Goal: Task Accomplishment & Management: Complete application form

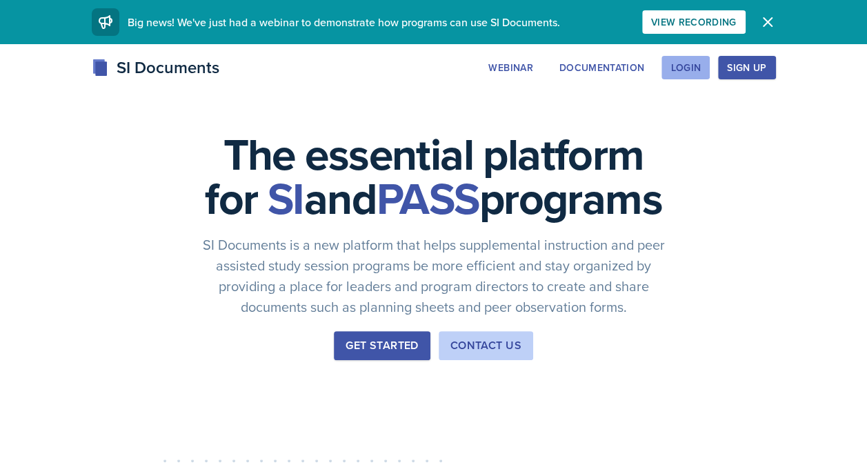
click at [699, 73] on div "Login" at bounding box center [686, 67] width 30 height 11
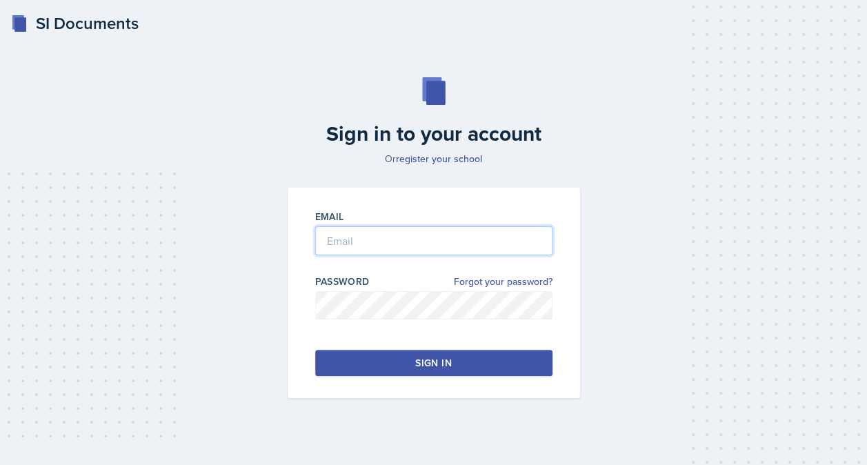
type input "[EMAIL_ADDRESS][DOMAIN_NAME]"
click at [472, 356] on button "Sign in" at bounding box center [433, 363] width 237 height 26
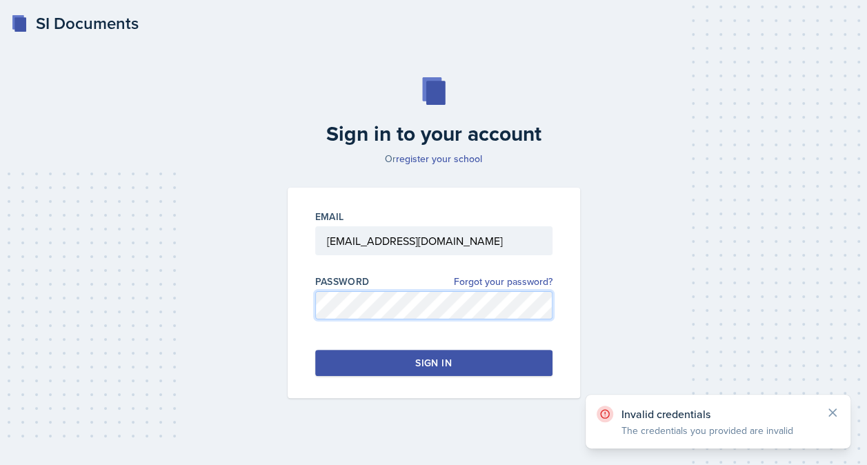
click at [304, 318] on div "Email [EMAIL_ADDRESS][DOMAIN_NAME] Password Forgot your password? Sign in" at bounding box center [434, 293] width 293 height 210
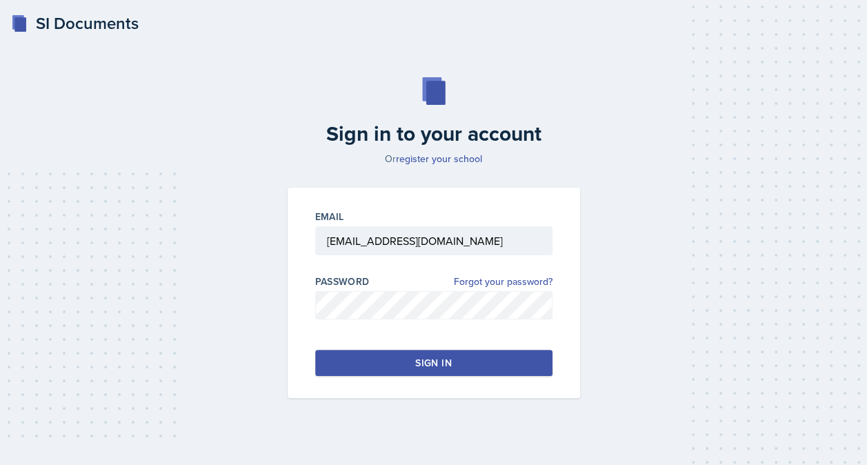
click at [402, 364] on button "Sign in" at bounding box center [433, 363] width 237 height 26
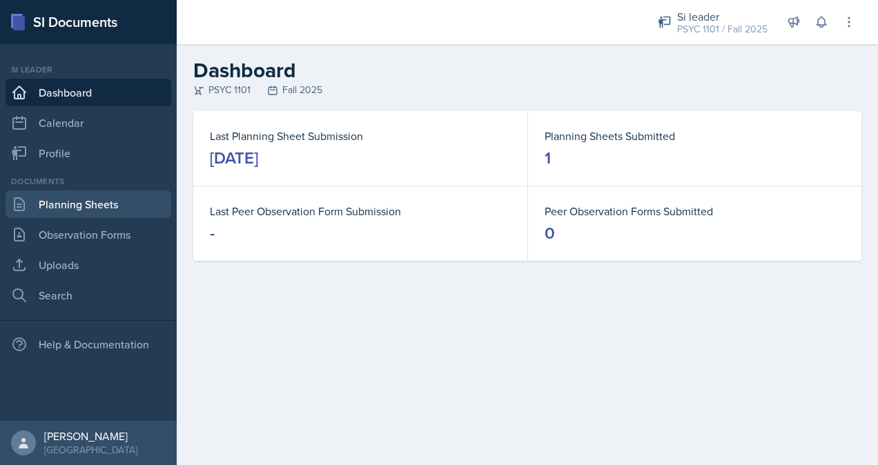
click at [113, 214] on link "Planning Sheets" at bounding box center [89, 204] width 166 height 28
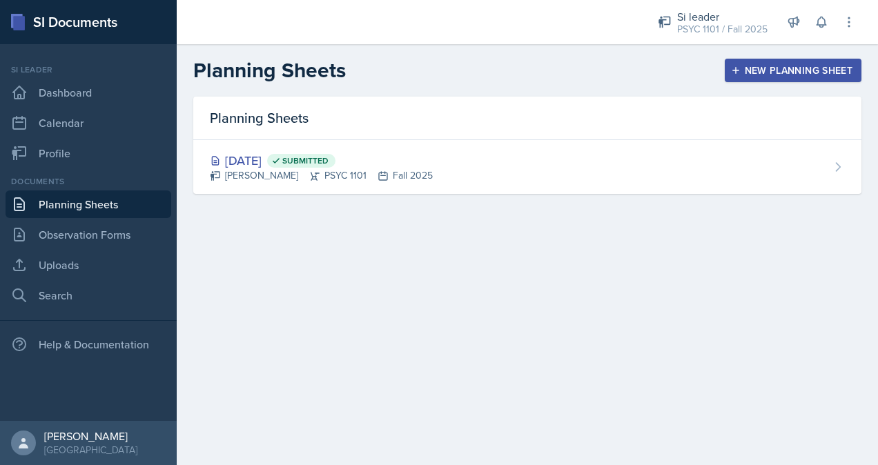
click at [790, 75] on div "New Planning Sheet" at bounding box center [792, 70] width 119 height 11
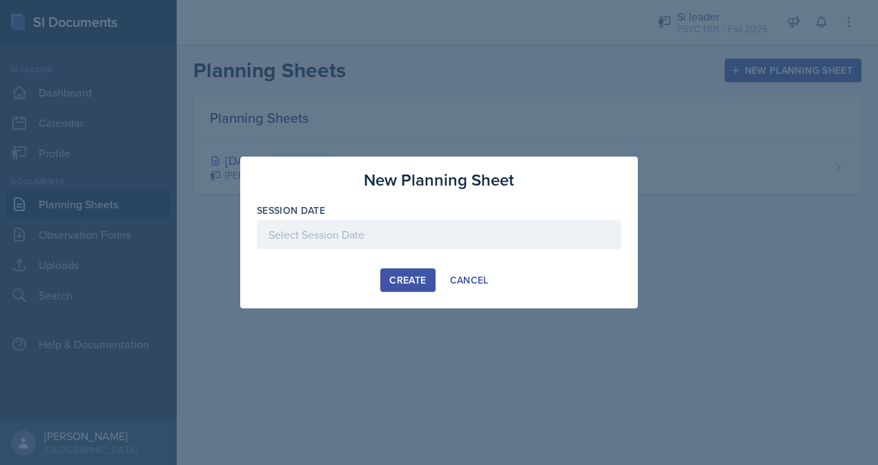
click at [408, 230] on div at bounding box center [439, 234] width 364 height 29
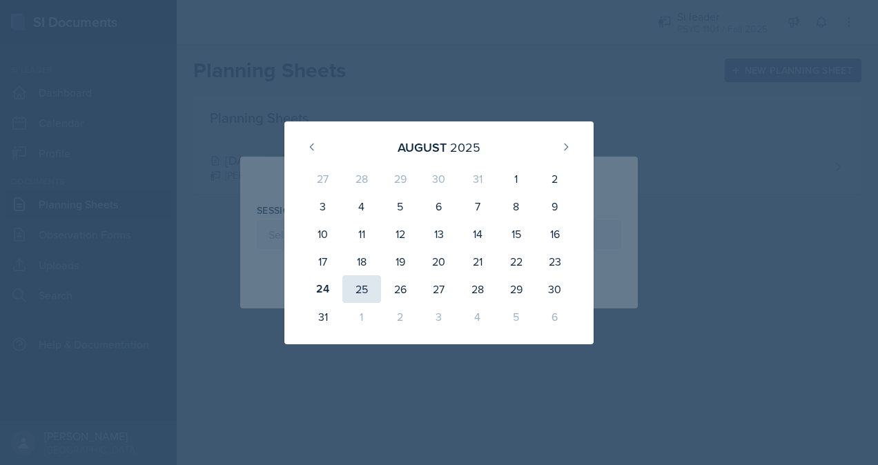
click at [362, 294] on div "25" at bounding box center [361, 289] width 39 height 28
type input "[DATE]"
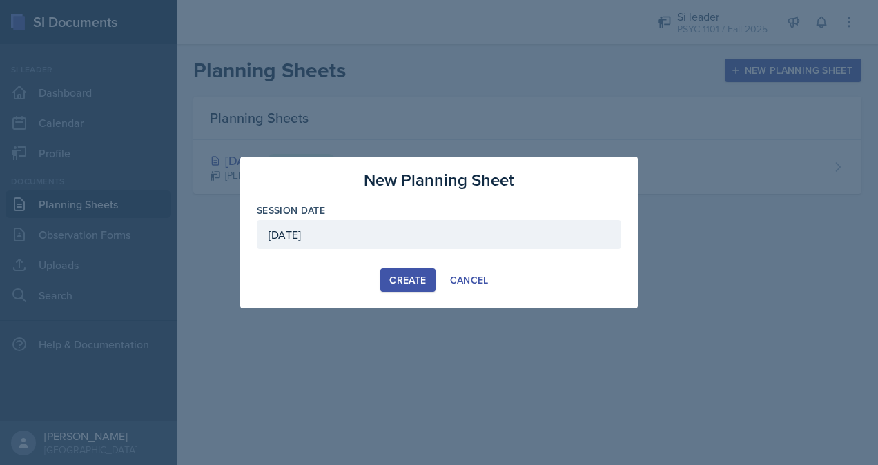
click at [421, 278] on div "Create" at bounding box center [407, 280] width 37 height 11
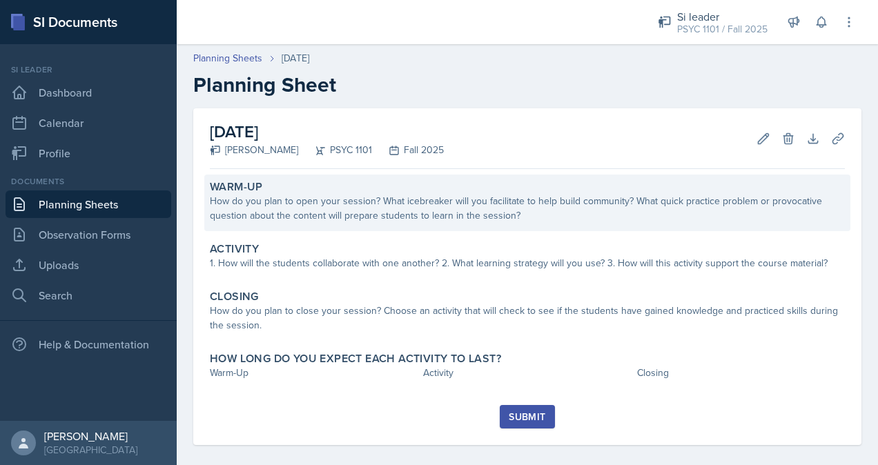
click at [475, 203] on div "How do you plan to open your session? What icebreaker will you facilitate to he…" at bounding box center [527, 208] width 635 height 29
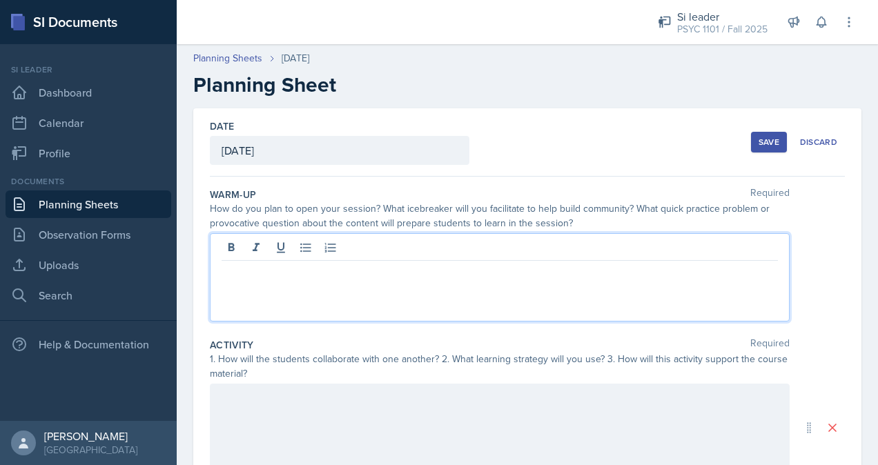
click at [740, 241] on div at bounding box center [500, 277] width 580 height 88
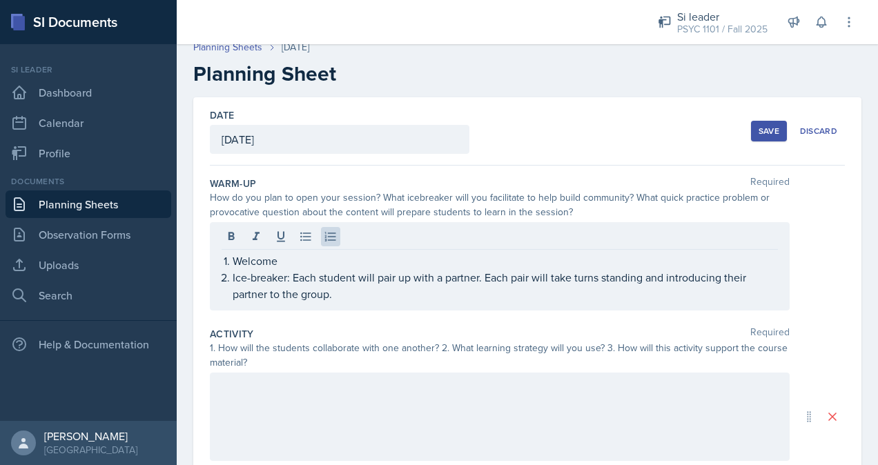
scroll to position [17, 0]
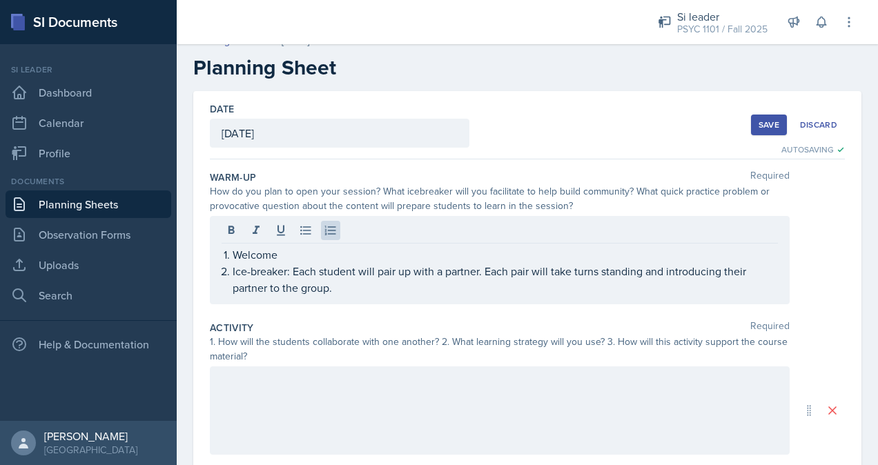
click at [348, 279] on p "Ice-breaker: Each student will pair up with a partner. Each pair will take turn…" at bounding box center [505, 279] width 545 height 33
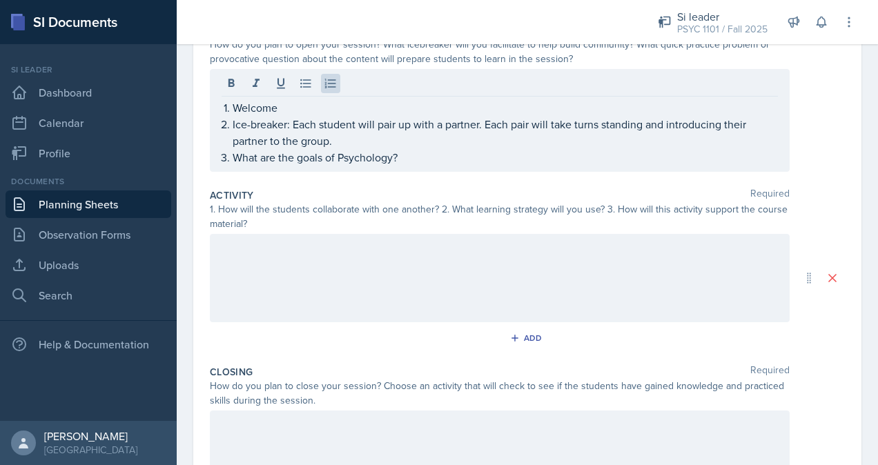
scroll to position [168, 0]
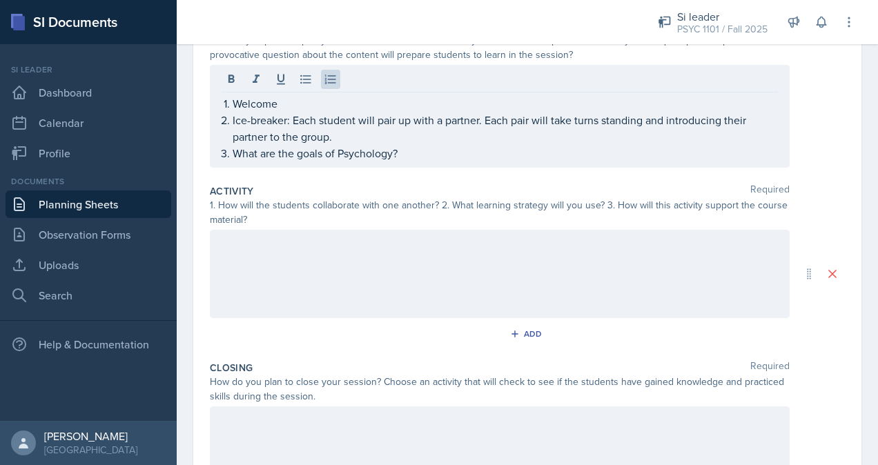
click at [454, 255] on div at bounding box center [500, 274] width 580 height 88
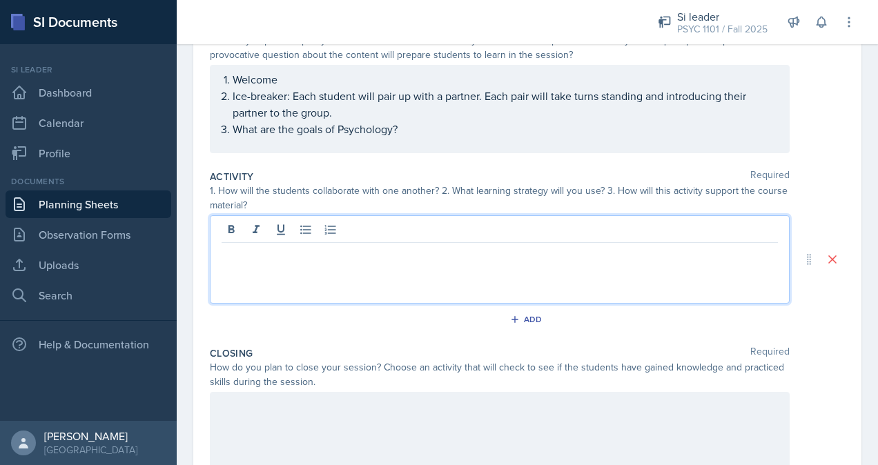
scroll to position [192, 0]
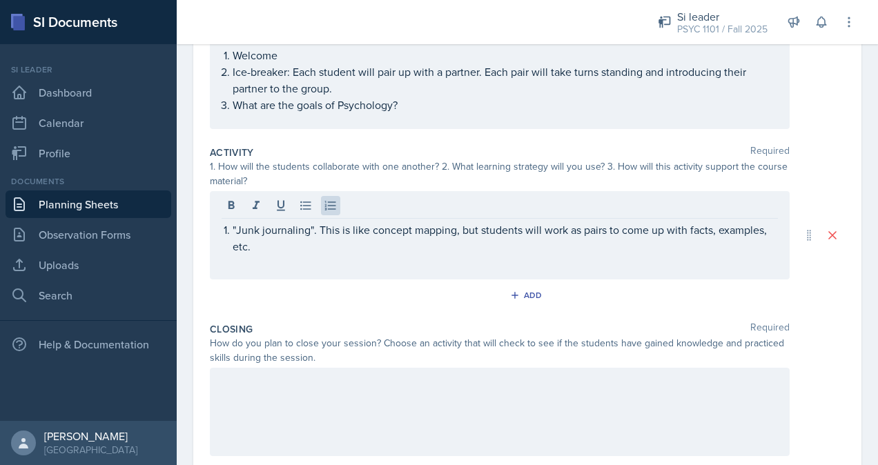
click at [281, 253] on div ""Junk journaling". This is like concept mapping, but students will work as pair…" at bounding box center [500, 235] width 580 height 88
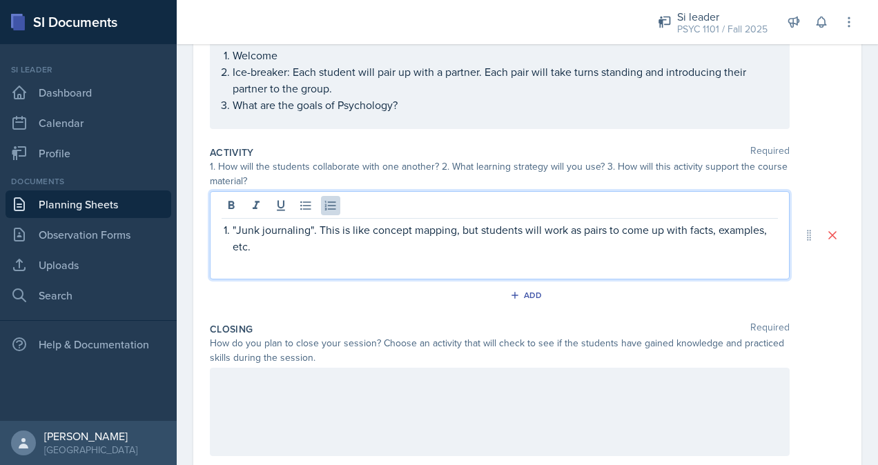
click at [257, 243] on p ""Junk journaling". This is like concept mapping, but students will work as pair…" at bounding box center [505, 237] width 545 height 33
click at [575, 224] on p ""Junk journaling". This is like concept mapping, but students will work as pair…" at bounding box center [505, 237] width 545 height 33
click at [577, 225] on p ""Junk journaling". This is like concept mapping, but students will work as pair…" at bounding box center [505, 237] width 545 height 33
click at [581, 226] on p ""Junk journaling". This is like concept mapping, but students will work as pair…" at bounding box center [505, 237] width 545 height 33
click at [586, 244] on p ""Junk journaling". This is like concept mapping, but students will work in pair…" at bounding box center [505, 237] width 545 height 33
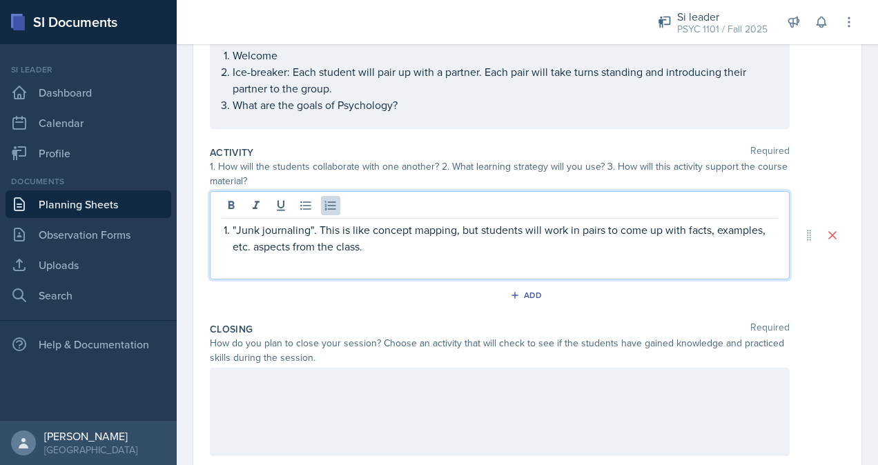
click at [253, 246] on p ""Junk journaling". This is like concept mapping, but students will work in pair…" at bounding box center [505, 237] width 545 height 33
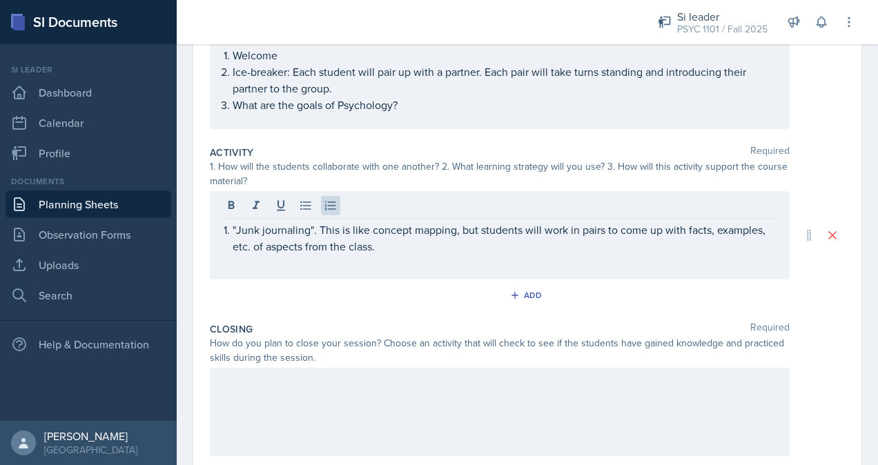
click at [418, 259] on div ""Junk journaling". This is like concept mapping, but students will work in pair…" at bounding box center [500, 235] width 580 height 88
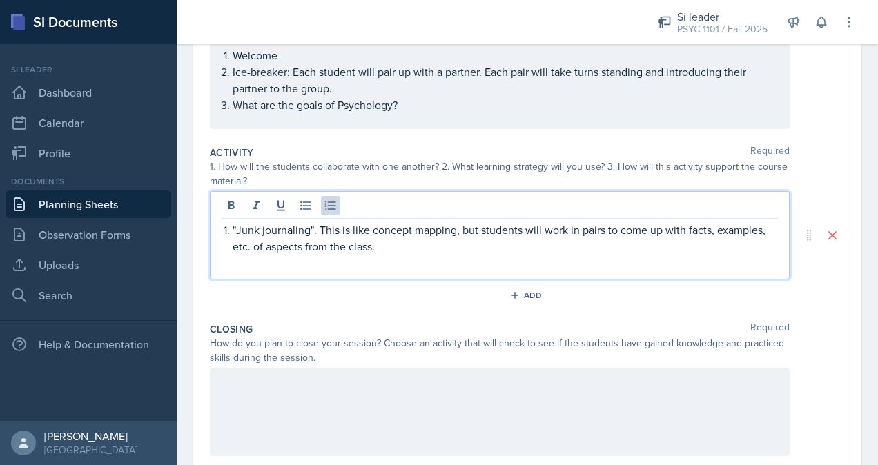
click at [413, 251] on p ""Junk journaling". This is like concept mapping, but students will work in pair…" at bounding box center [505, 237] width 545 height 33
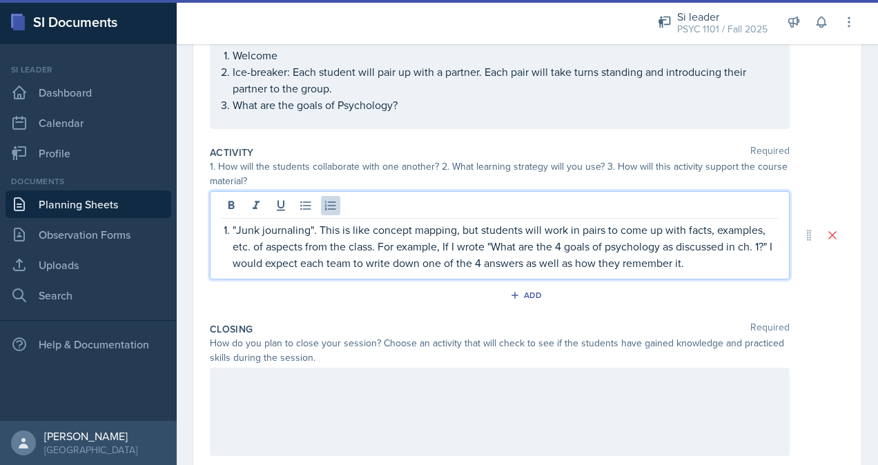
click at [248, 259] on p ""Junk journaling". This is like concept mapping, but students will work in pair…" at bounding box center [505, 246] width 545 height 50
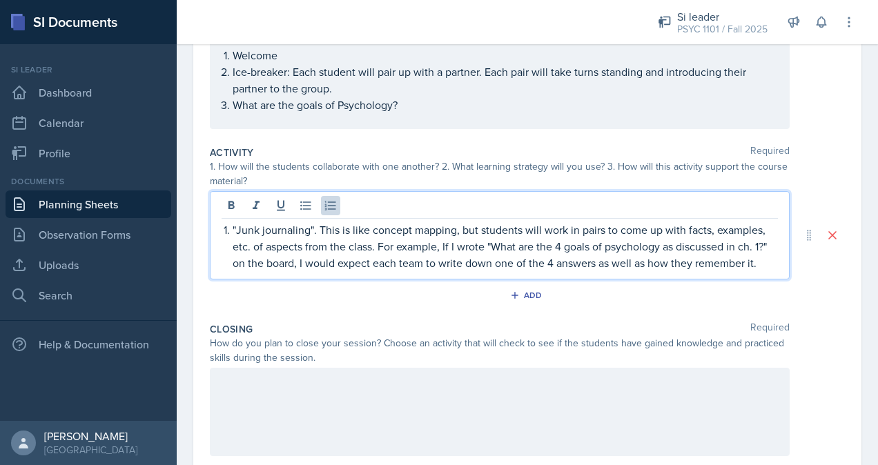
click at [248, 271] on p ""Junk journaling". This is like concept mapping, but students will work in pair…" at bounding box center [505, 246] width 545 height 50
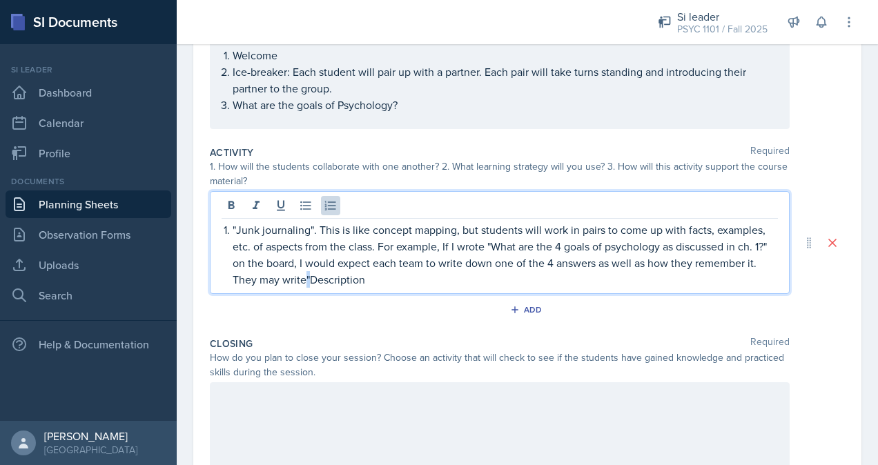
click at [319, 274] on p ""Junk journaling". This is like concept mapping, but students will work in pair…" at bounding box center [505, 254] width 545 height 66
click at [395, 281] on p ""Junk journaling". This is like concept mapping, but students will work in pair…" at bounding box center [505, 254] width 545 height 66
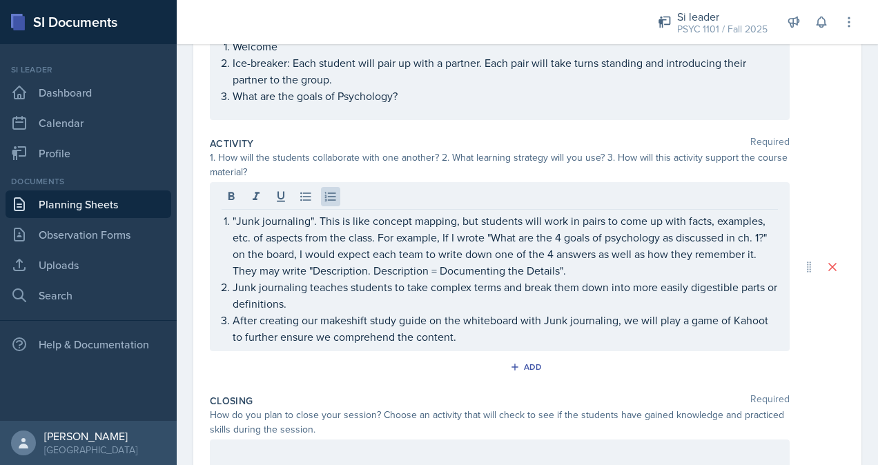
scroll to position [204, 0]
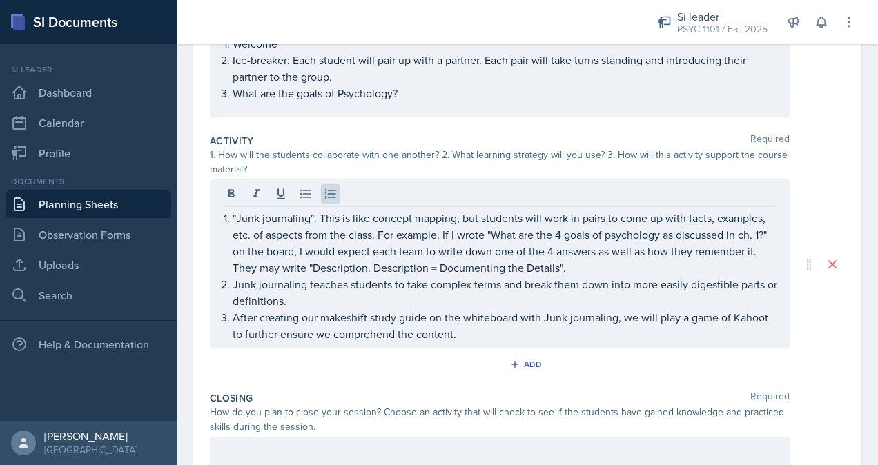
click at [534, 320] on p "After creating our makeshift study guide on the whiteboard with Junk journaling…" at bounding box center [505, 325] width 545 height 33
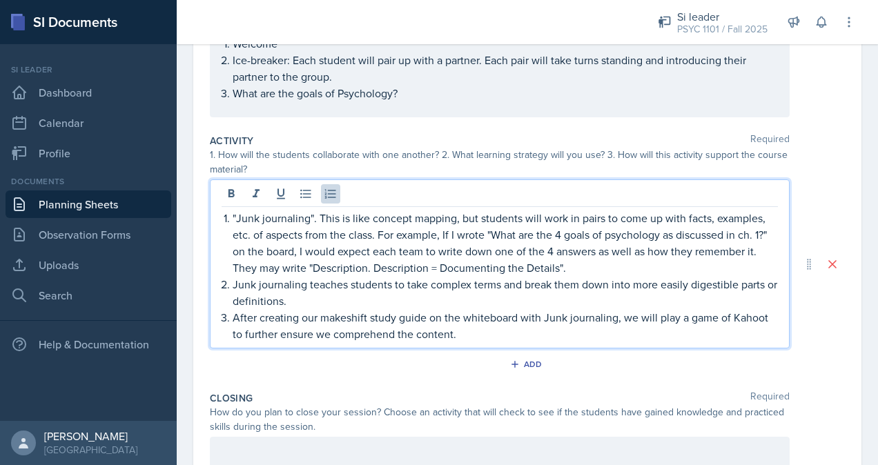
click at [505, 328] on p "After creating our makeshift study guide on the whiteboard with Junk journaling…" at bounding box center [505, 325] width 545 height 33
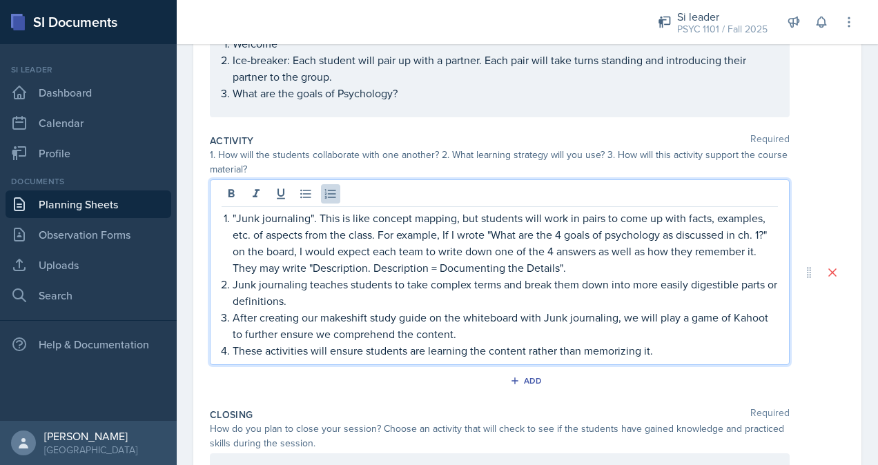
click at [666, 353] on p "These activities will ensure students are learning the content rather than memo…" at bounding box center [505, 350] width 545 height 17
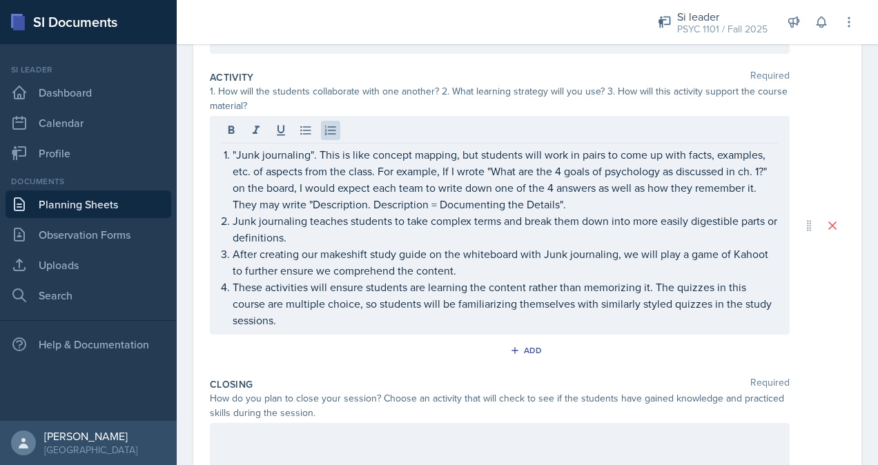
scroll to position [268, 0]
click at [599, 299] on p "These activities will ensure students are learning the content rather than memo…" at bounding box center [505, 303] width 545 height 50
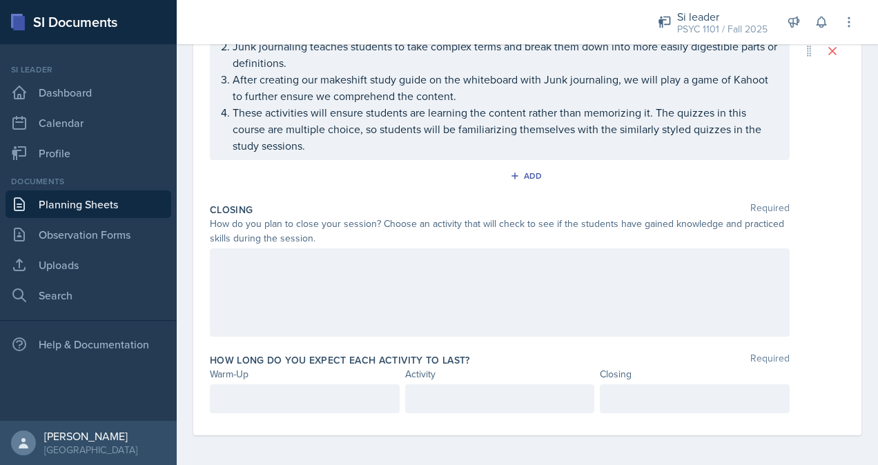
scroll to position [443, 0]
click at [549, 271] on div at bounding box center [500, 292] width 580 height 88
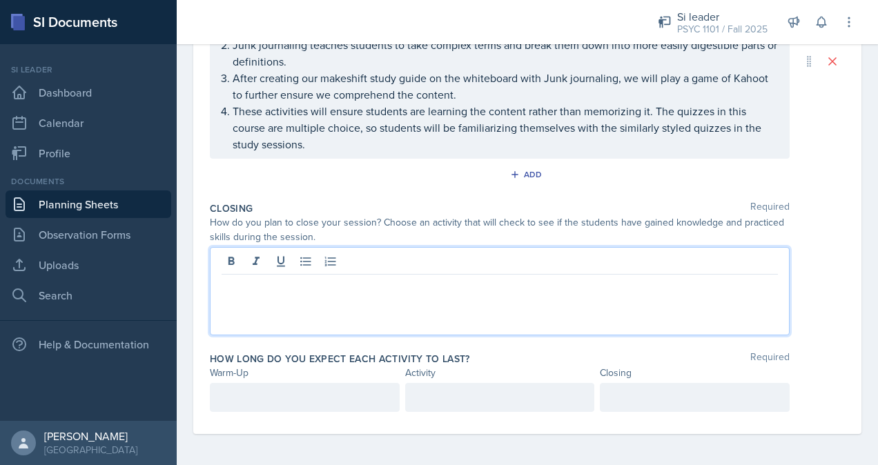
scroll to position [418, 0]
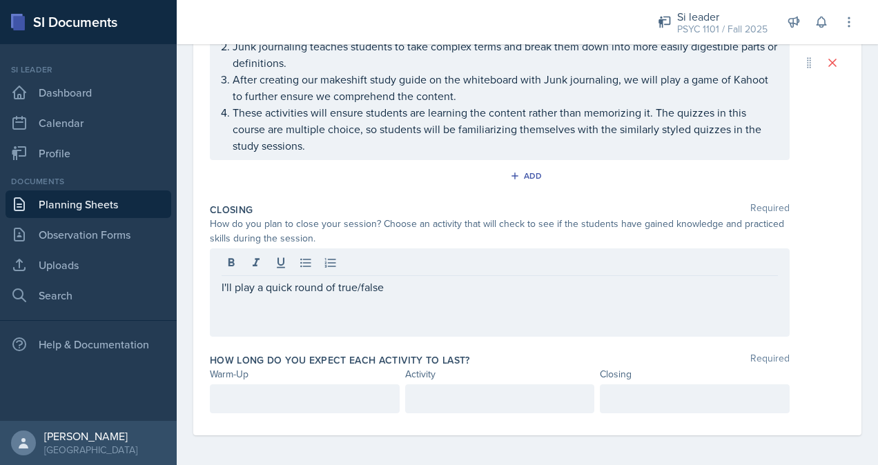
click at [219, 283] on div "I'll play a quick round of true/false" at bounding box center [500, 292] width 580 height 88
click at [221, 283] on div "I'll play a quick round of true/false" at bounding box center [500, 292] width 580 height 88
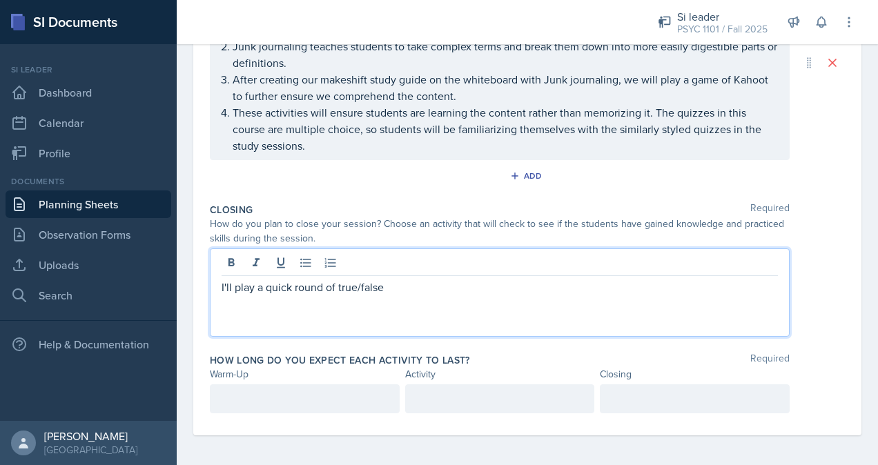
click at [220, 281] on div "I'll play a quick round of true/false" at bounding box center [500, 292] width 580 height 88
drag, startPoint x: 740, startPoint y: 290, endPoint x: 734, endPoint y: 299, distance: 11.1
click at [734, 299] on div "I'll play a quick round of true/false regarding some of the most missed [PERSON…" at bounding box center [500, 292] width 580 height 88
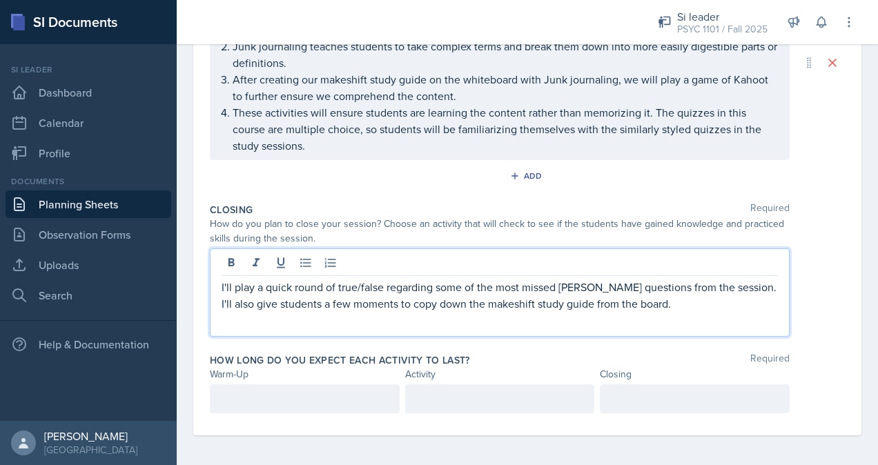
drag, startPoint x: 556, startPoint y: 300, endPoint x: 575, endPoint y: 306, distance: 20.3
click at [575, 306] on p "I'll play a quick round of true/false regarding some of the most missed [PERSON…" at bounding box center [499, 295] width 556 height 33
click at [582, 299] on p "I'll play a quick round of true/false regarding some of the most missed [PERSON…" at bounding box center [499, 295] width 556 height 33
click at [432, 299] on p "I'll play a quick round of true/false regarding some of the most missed [PERSON…" at bounding box center [499, 295] width 556 height 33
click at [377, 324] on p "I'll play a quick round of true/false regarding some of the most missed [PERSON…" at bounding box center [499, 304] width 556 height 50
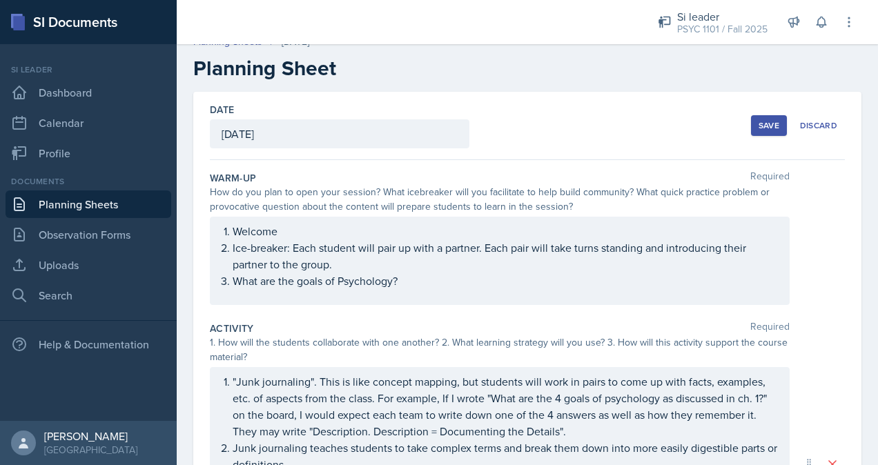
scroll to position [0, 0]
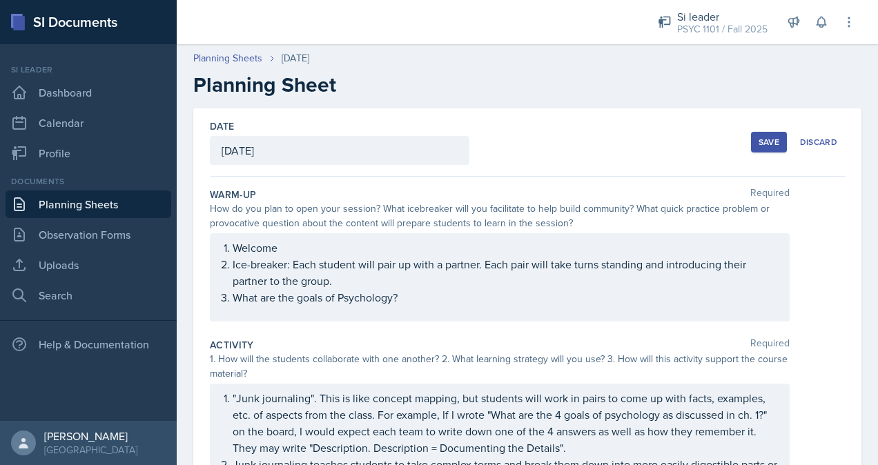
click at [281, 247] on div "Welcome Ice-breaker: Each student will pair up with a partner. Each pair will t…" at bounding box center [500, 277] width 580 height 88
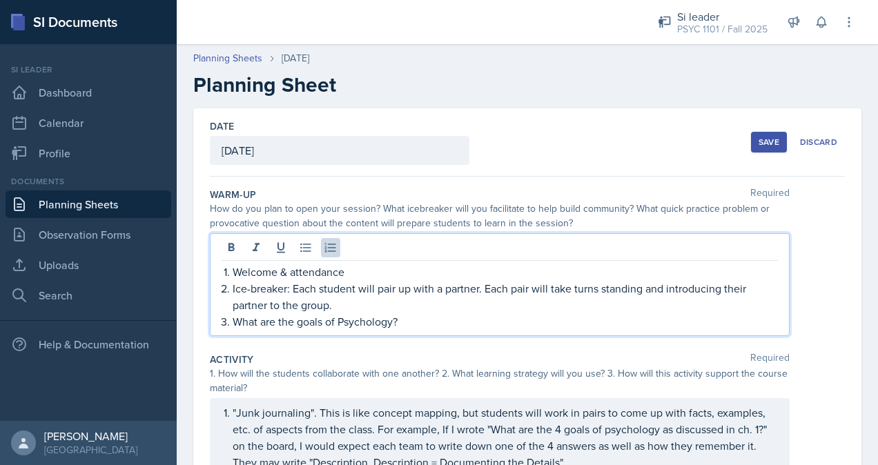
click at [396, 317] on p "What are the goals of Psychology?" at bounding box center [505, 321] width 545 height 17
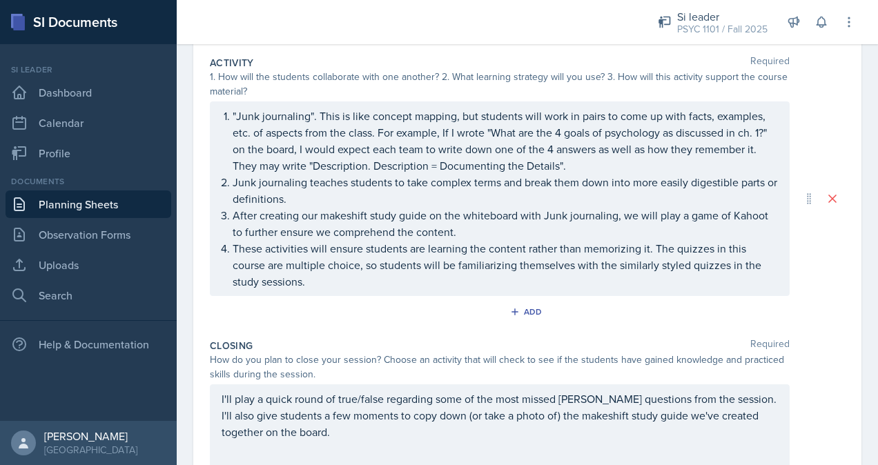
scroll to position [433, 0]
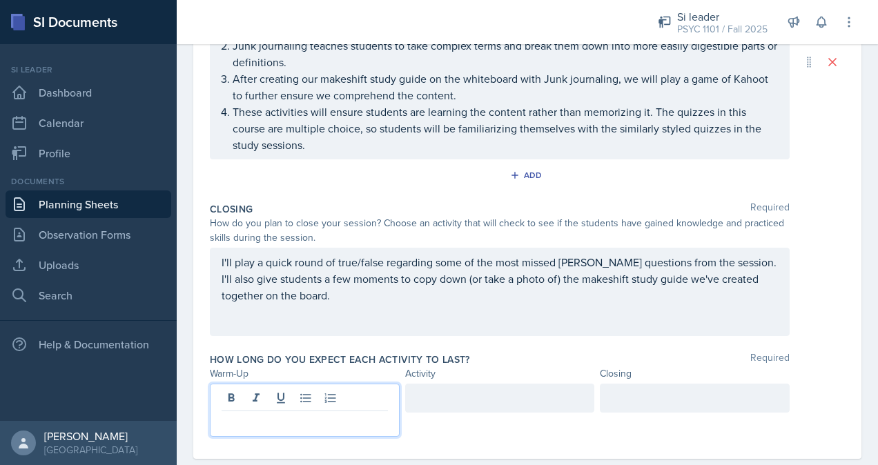
click at [274, 414] on p at bounding box center [304, 422] width 166 height 17
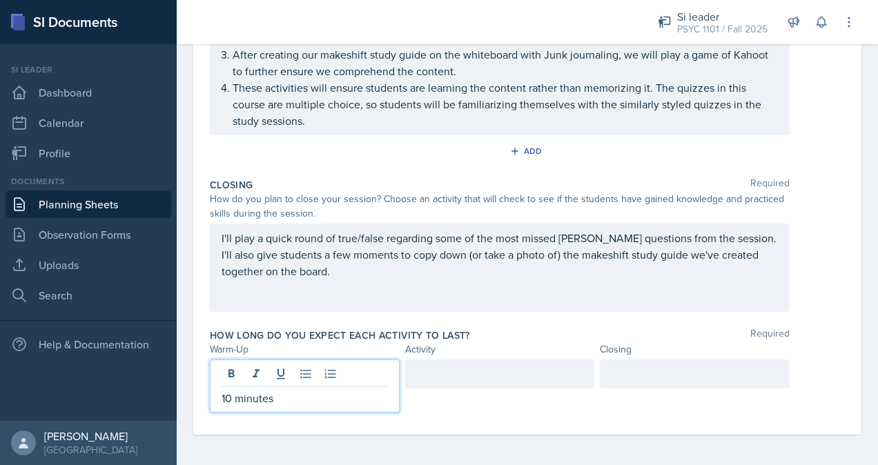
click at [485, 370] on div at bounding box center [500, 373] width 190 height 29
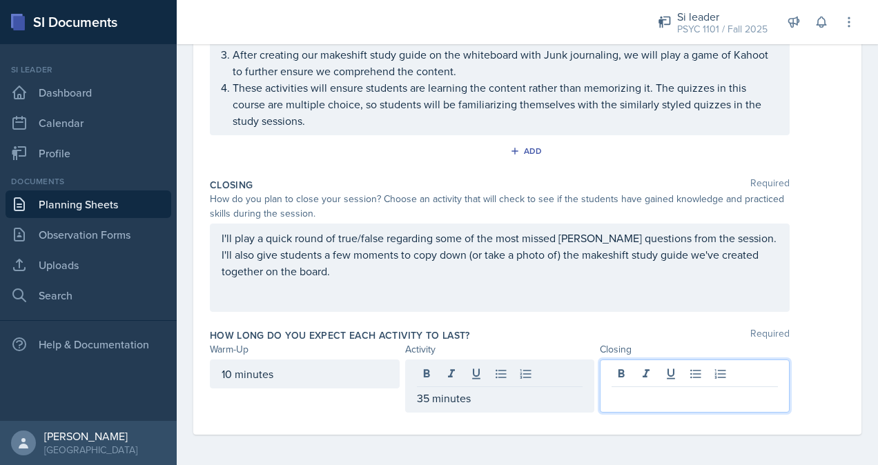
click at [662, 379] on div at bounding box center [695, 385] width 190 height 53
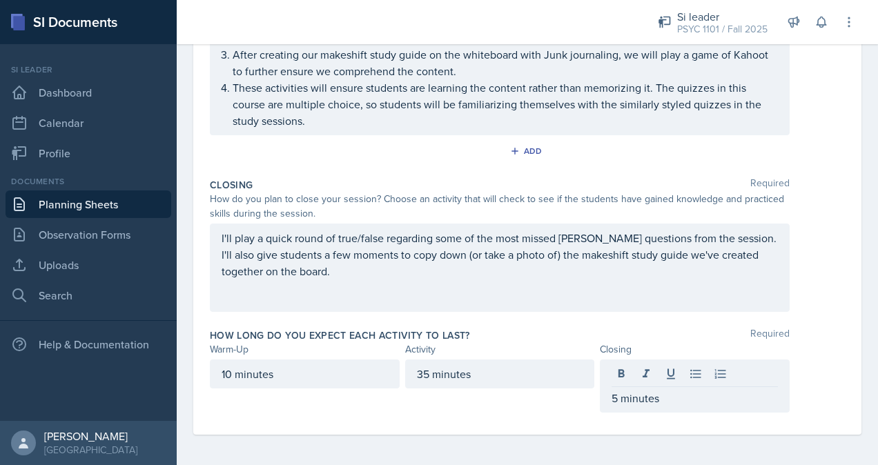
click at [825, 308] on div "I'll play a quick round of true/false regarding some of the most missed [PERSON…" at bounding box center [527, 268] width 635 height 88
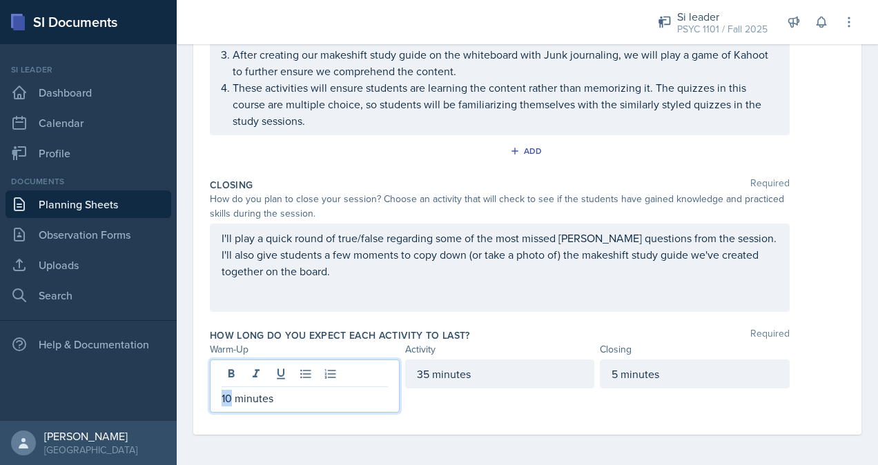
drag, startPoint x: 231, startPoint y: 393, endPoint x: 223, endPoint y: 393, distance: 8.3
click at [223, 393] on p "10 minutes" at bounding box center [304, 398] width 166 height 17
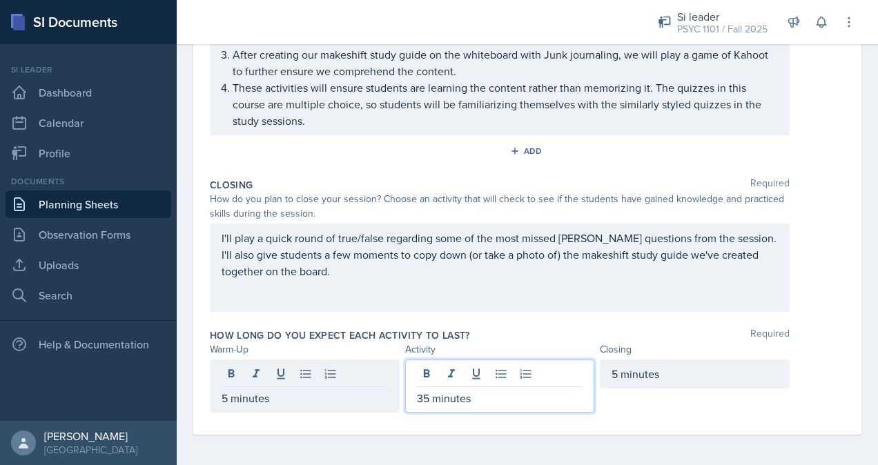
click at [425, 372] on div "35 minutes" at bounding box center [500, 385] width 190 height 53
click at [835, 363] on div "Date [DATE] [DATE] 27 28 29 30 31 1 2 3 4 5 6 7 8 9 10 11 12 13 14 15 16 17 18 …" at bounding box center [527, 49] width 668 height 769
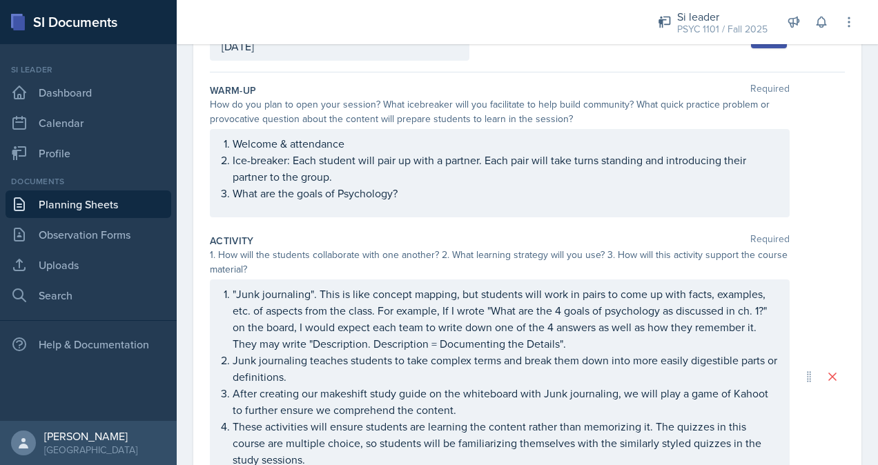
scroll to position [0, 0]
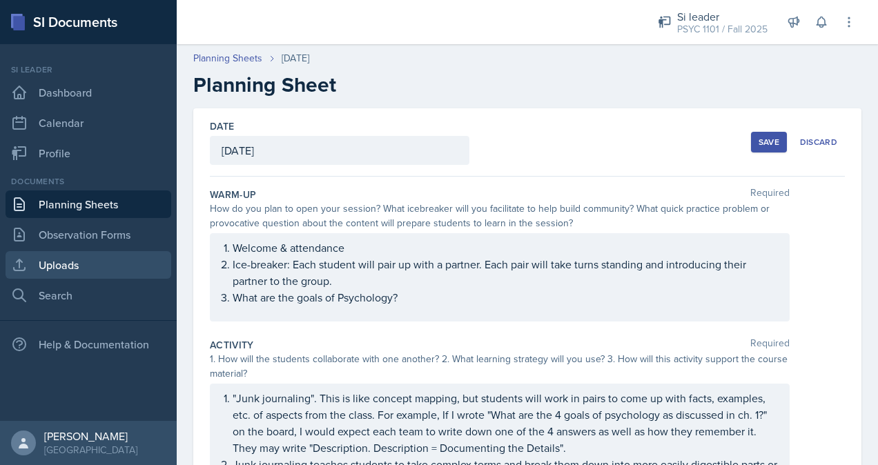
click at [88, 262] on link "Uploads" at bounding box center [89, 265] width 166 height 28
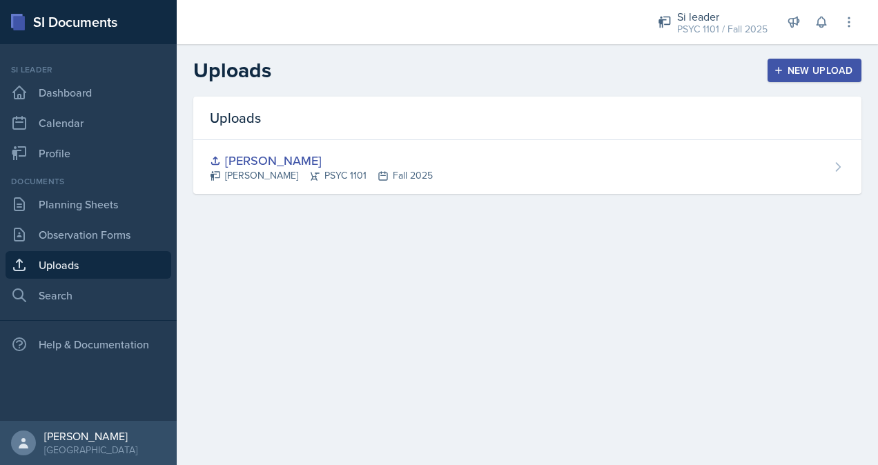
click at [817, 67] on div "New Upload" at bounding box center [814, 70] width 77 height 11
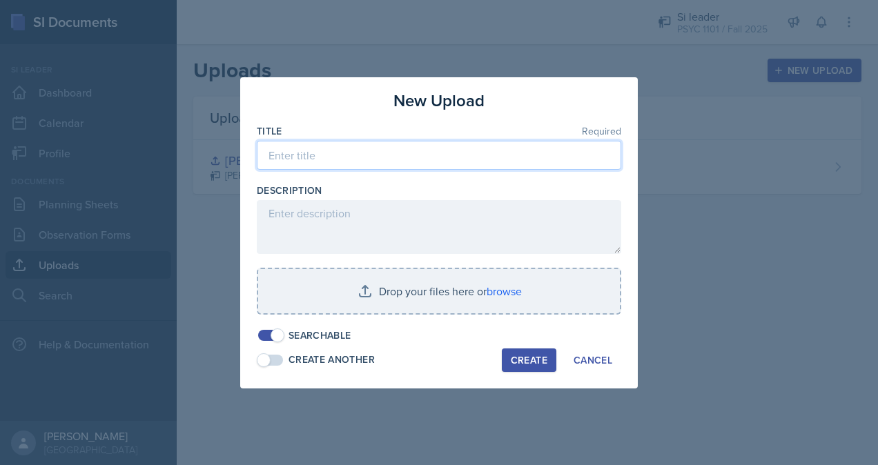
click at [397, 163] on input at bounding box center [439, 155] width 364 height 29
type input "PSYC 1101 [DATE]"
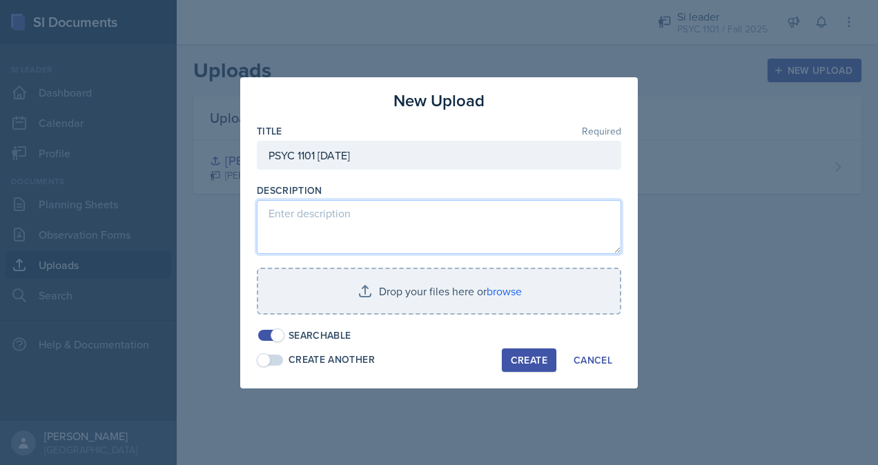
click at [375, 221] on textarea at bounding box center [439, 227] width 364 height 54
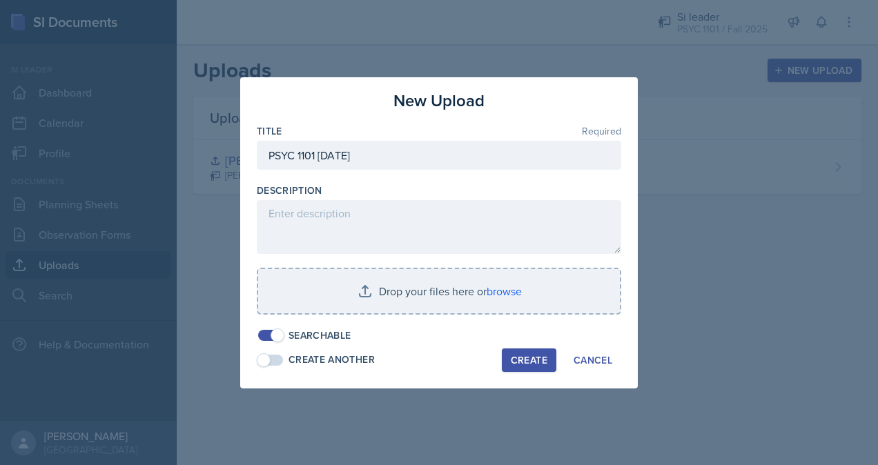
click at [711, 331] on div at bounding box center [439, 232] width 878 height 465
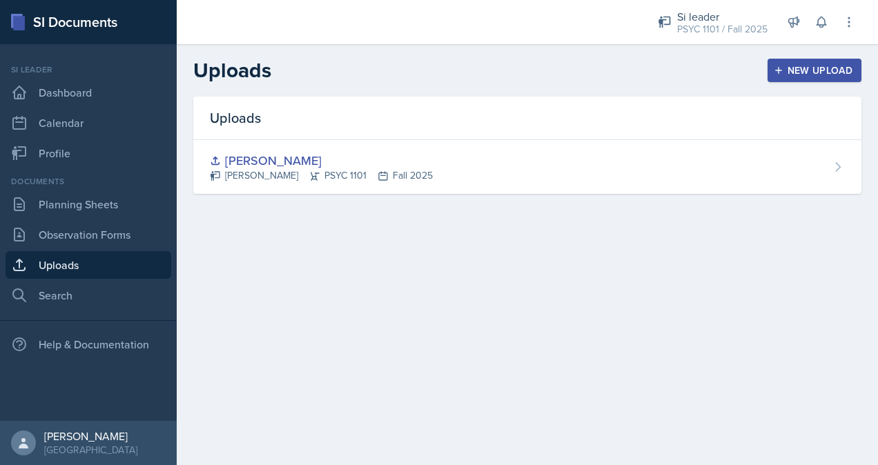
click at [804, 70] on div "New Upload" at bounding box center [814, 70] width 77 height 11
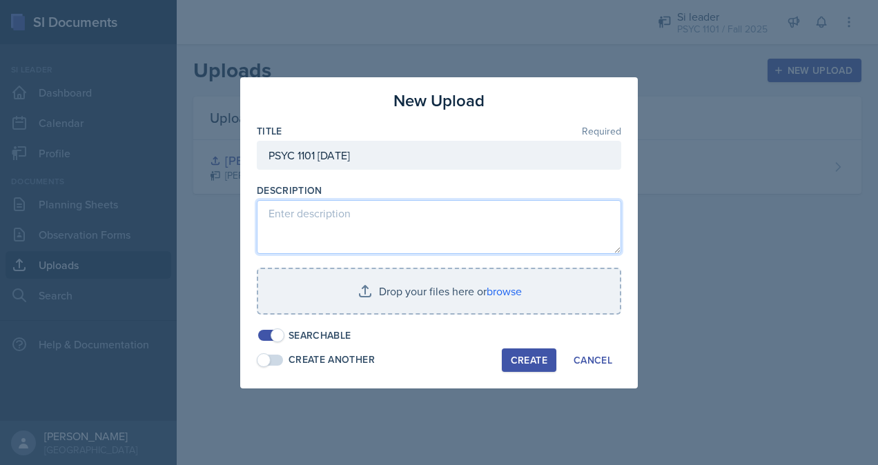
click at [359, 221] on textarea at bounding box center [439, 227] width 364 height 54
click at [468, 212] on textarea "A quick overview PowerPoint of the" at bounding box center [439, 227] width 364 height 54
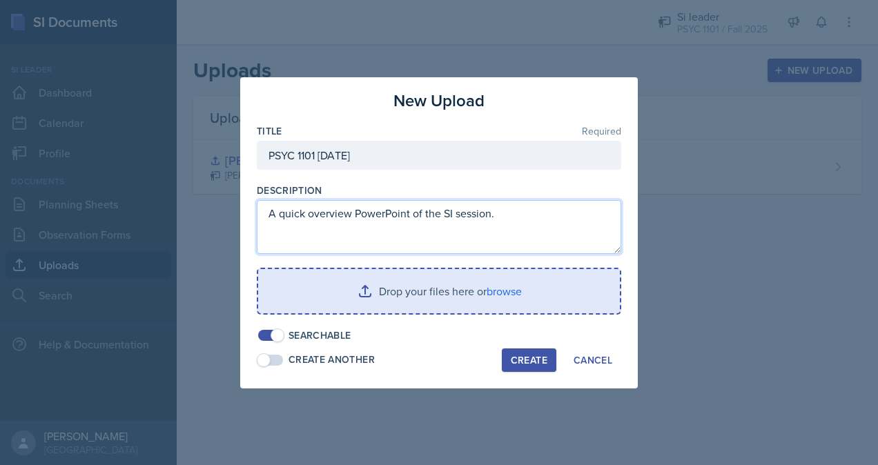
type textarea "A quick overview PowerPoint of the SI session."
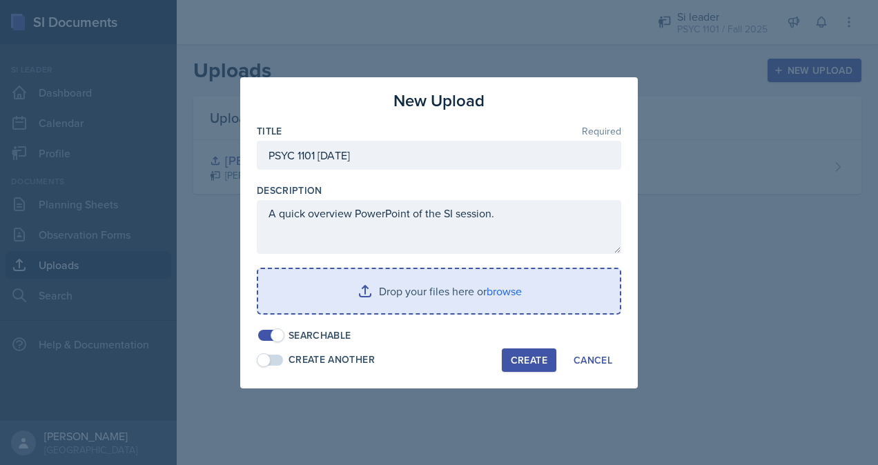
click at [497, 291] on input "file" at bounding box center [439, 291] width 362 height 44
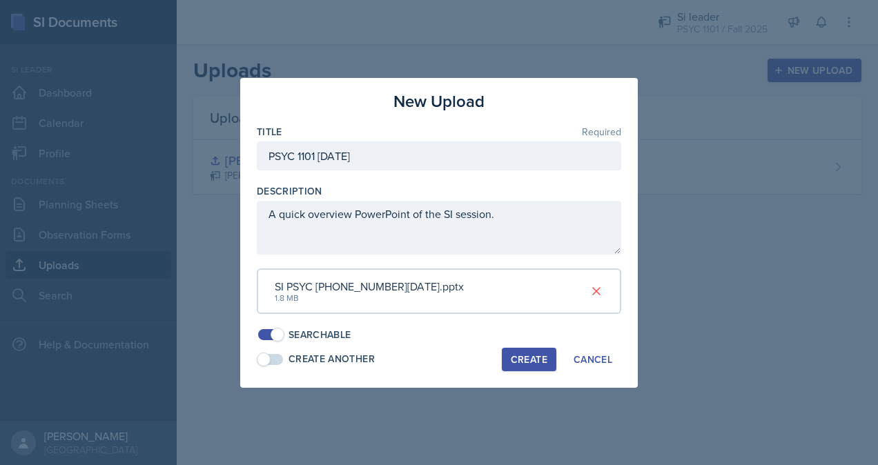
click at [529, 366] on button "Create" at bounding box center [529, 359] width 55 height 23
click at [603, 359] on div "Cancel" at bounding box center [592, 359] width 39 height 11
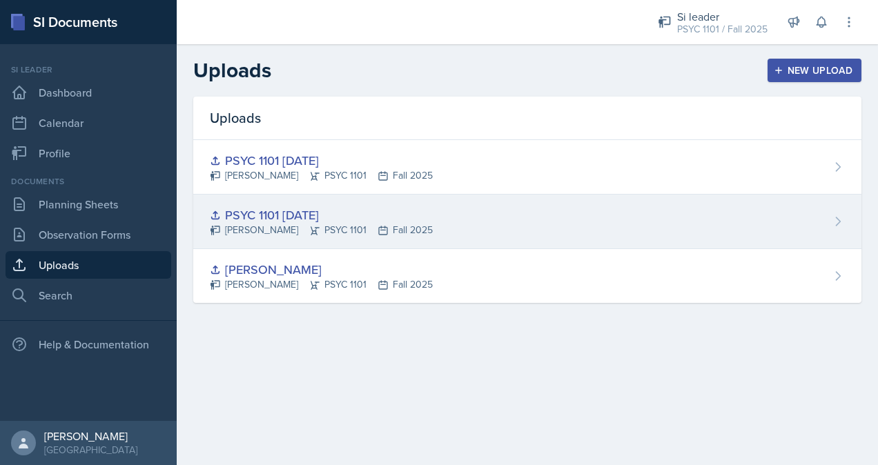
click at [777, 225] on div "PSYC 1101 08/25/25 Lauretta Martin PSYC 1101 Fall 2025" at bounding box center [527, 222] width 668 height 55
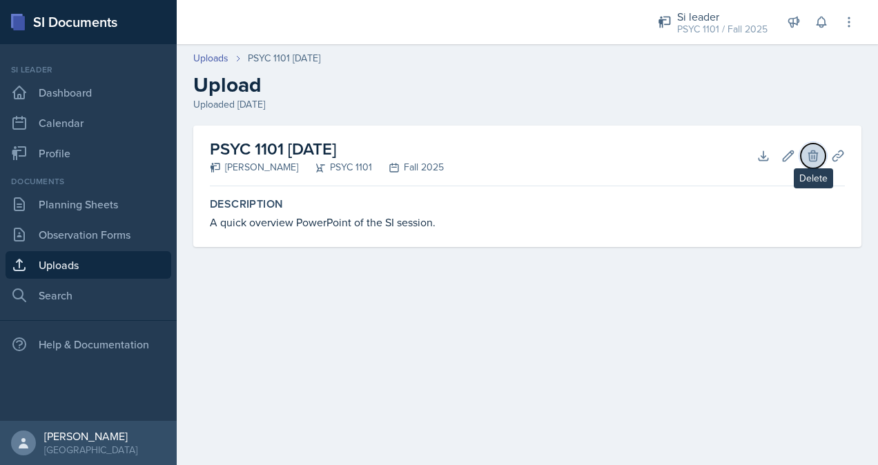
click at [815, 154] on icon at bounding box center [813, 156] width 14 height 14
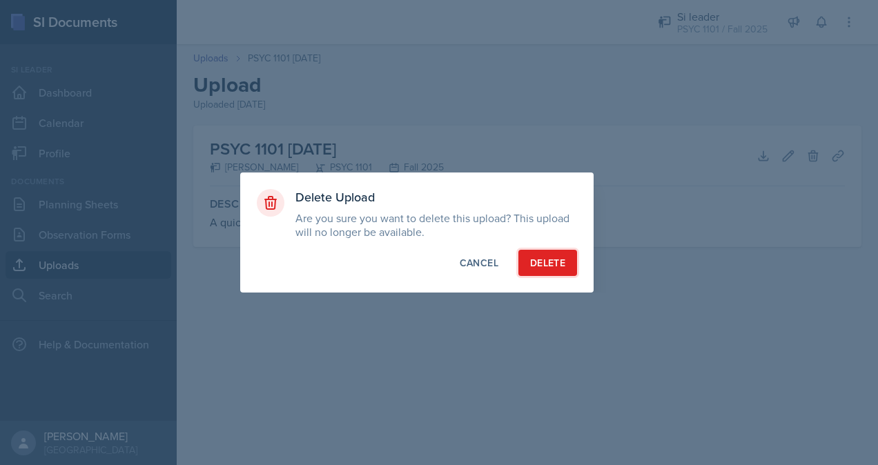
click at [554, 270] on button "Delete" at bounding box center [547, 263] width 59 height 26
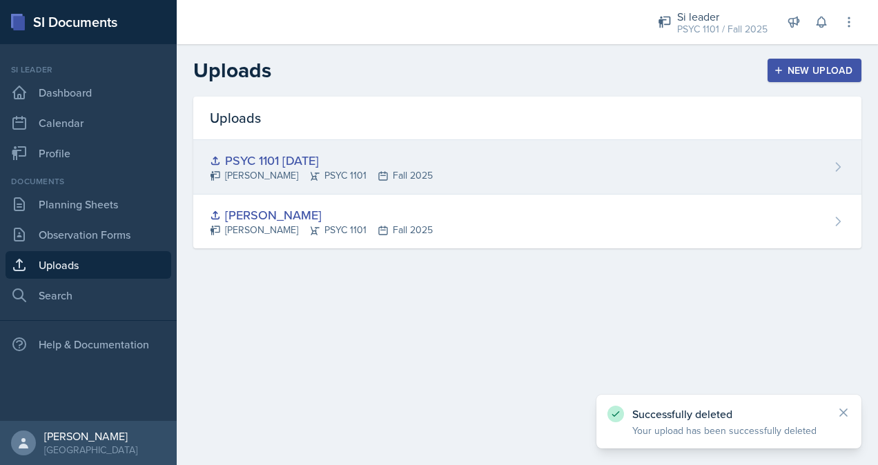
click at [838, 177] on div "PSYC 1101 08/25/25 Lauretta Martin PSYC 1101 Fall 2025" at bounding box center [527, 167] width 668 height 55
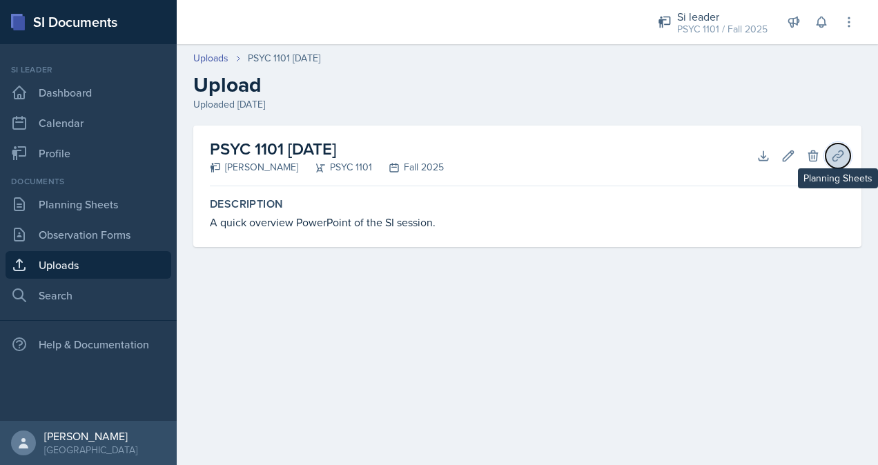
click at [836, 155] on icon at bounding box center [837, 155] width 10 height 10
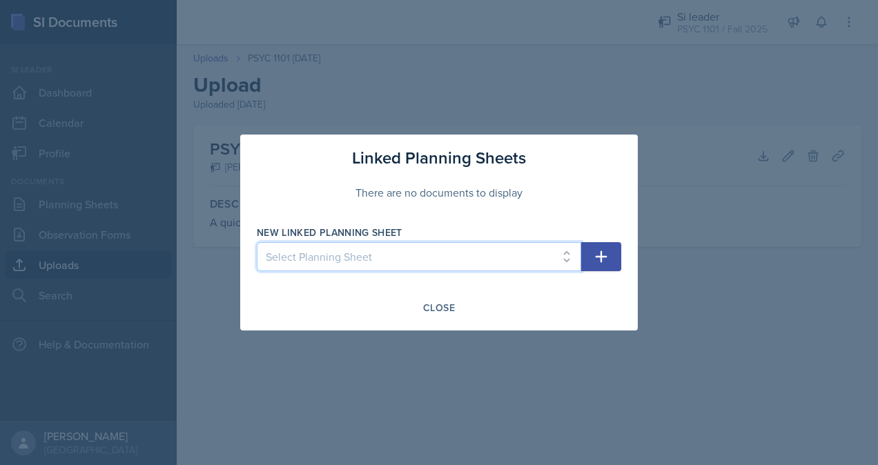
click at [517, 250] on select "Select Planning Sheet Aug 25th, 2025 Aug 15th, 2025" at bounding box center [419, 256] width 324 height 29
select select "5cd3f16b-6045-4af5-928d-e14e64373284"
click at [257, 242] on select "Select Planning Sheet Aug 25th, 2025 Aug 15th, 2025" at bounding box center [419, 256] width 324 height 29
click at [609, 259] on button "button" at bounding box center [601, 256] width 40 height 29
select select
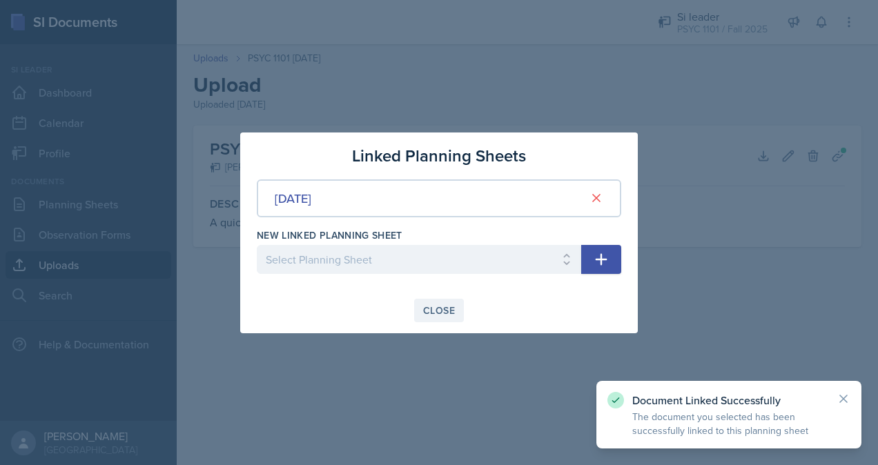
click at [446, 310] on div "Close" at bounding box center [439, 310] width 32 height 11
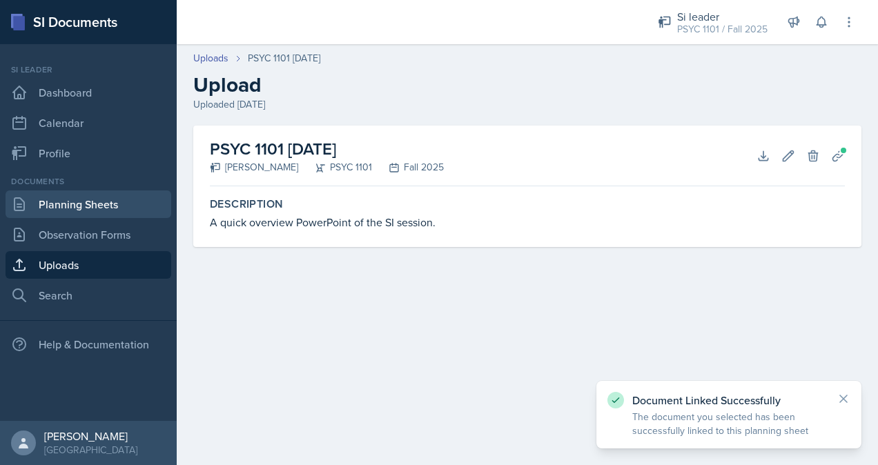
click at [95, 206] on link "Planning Sheets" at bounding box center [89, 204] width 166 height 28
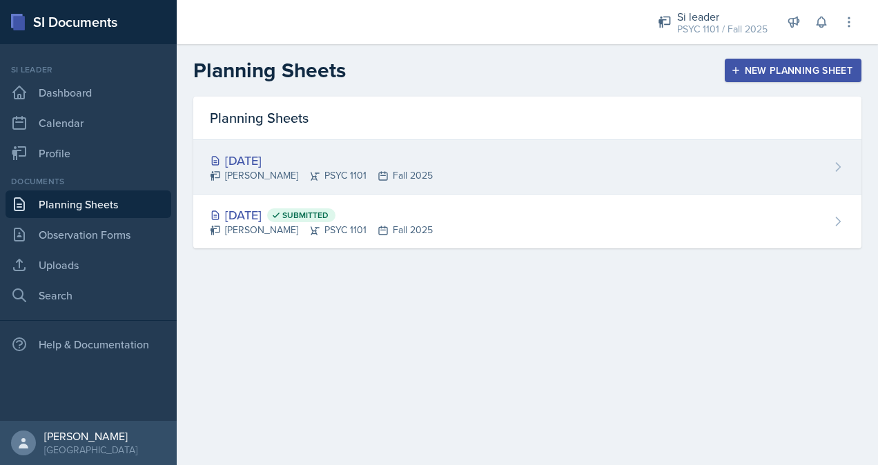
click at [475, 186] on div "Aug 25th, 2025 Lauretta Martin PSYC 1101 Fall 2025" at bounding box center [527, 167] width 668 height 55
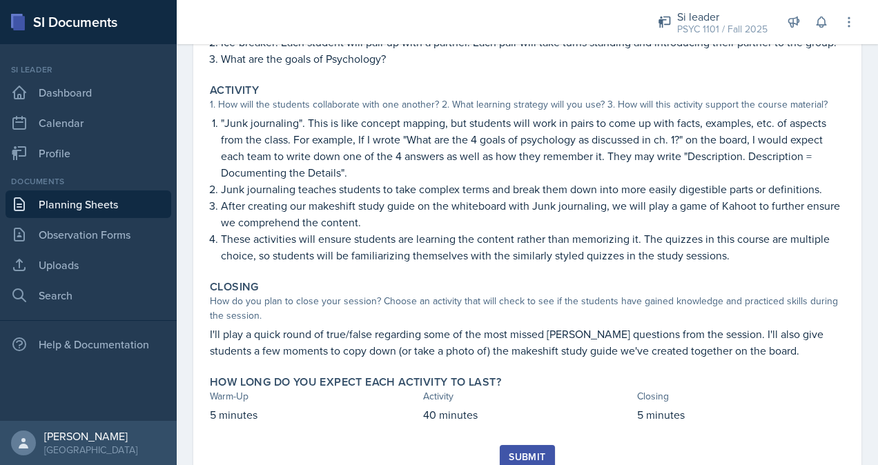
scroll to position [210, 0]
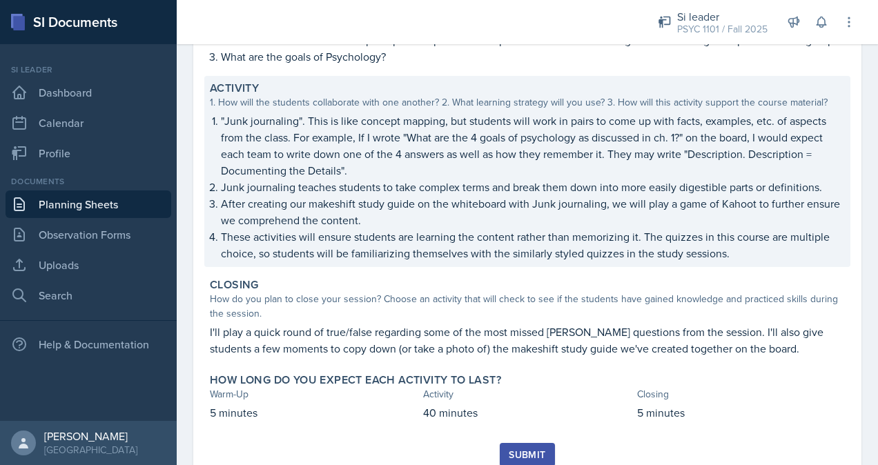
click at [769, 179] on p ""Junk journaling". This is like concept mapping, but students will work in pair…" at bounding box center [533, 145] width 624 height 66
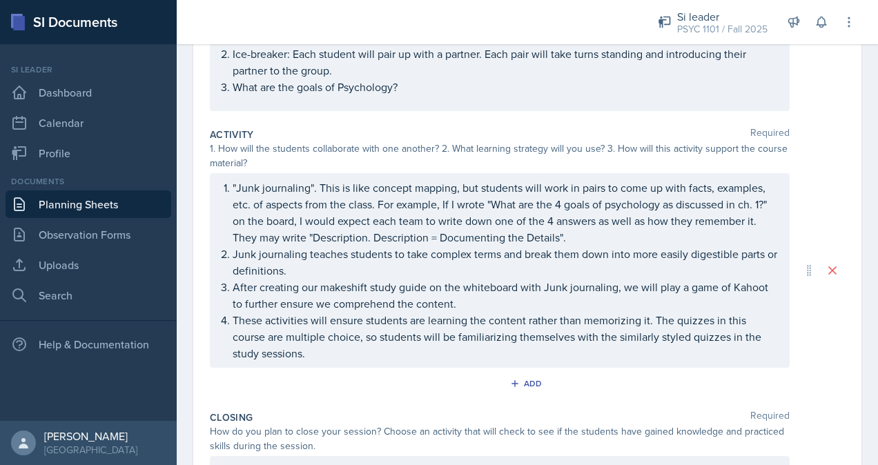
click at [330, 270] on p "Junk journaling teaches students to take complex terms and break them down into…" at bounding box center [505, 262] width 545 height 33
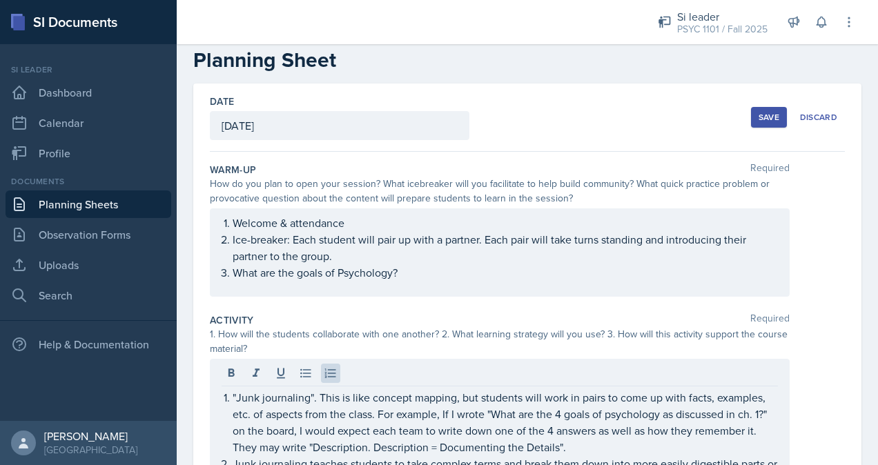
scroll to position [0, 0]
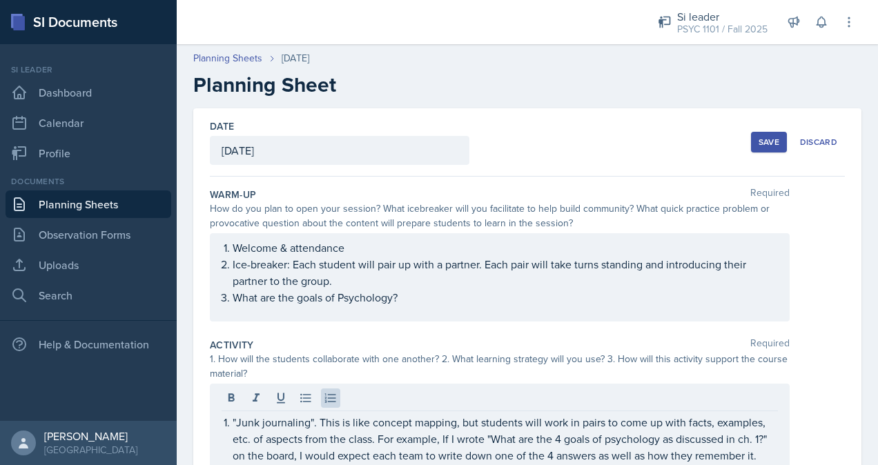
click at [758, 139] on div "Save" at bounding box center [768, 142] width 21 height 11
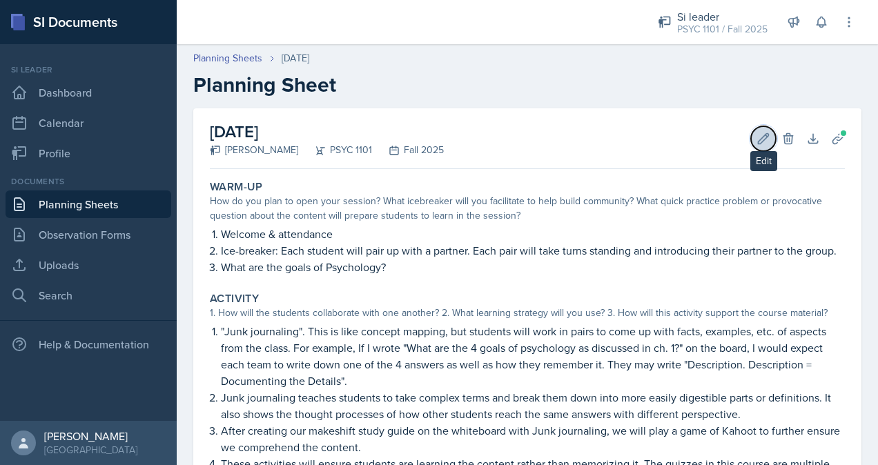
click at [756, 138] on icon at bounding box center [763, 139] width 14 height 14
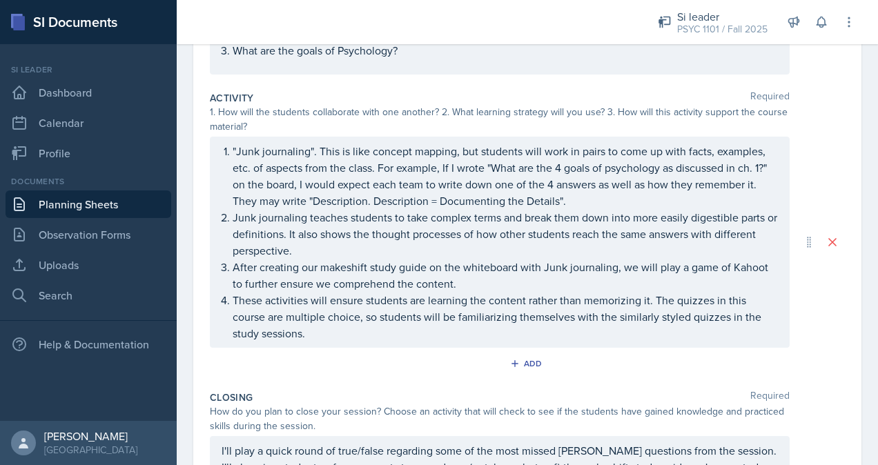
scroll to position [253, 0]
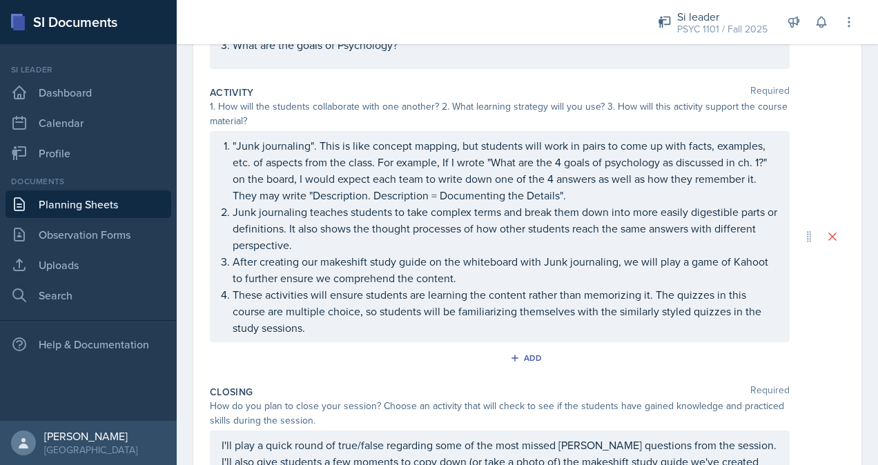
click at [477, 278] on p "After creating our makeshift study guide on the whiteboard with Junk journaling…" at bounding box center [505, 269] width 545 height 33
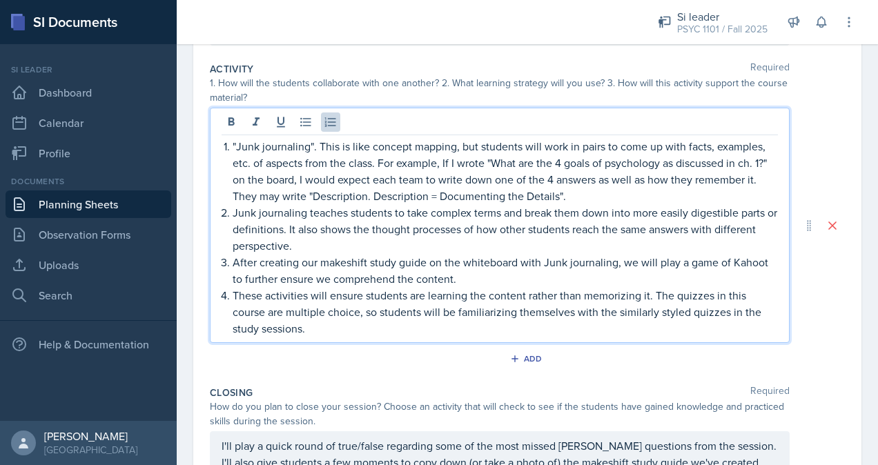
click at [477, 278] on p "After creating our makeshift study guide on the whiteboard with Junk journaling…" at bounding box center [505, 270] width 545 height 33
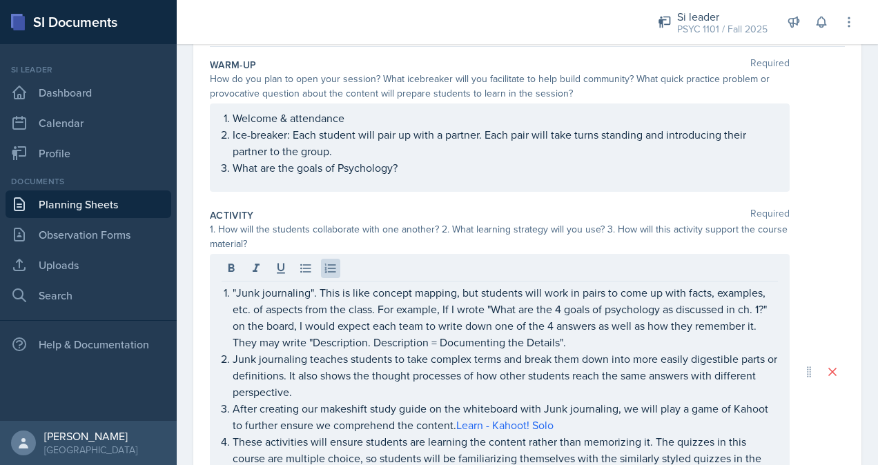
scroll to position [0, 0]
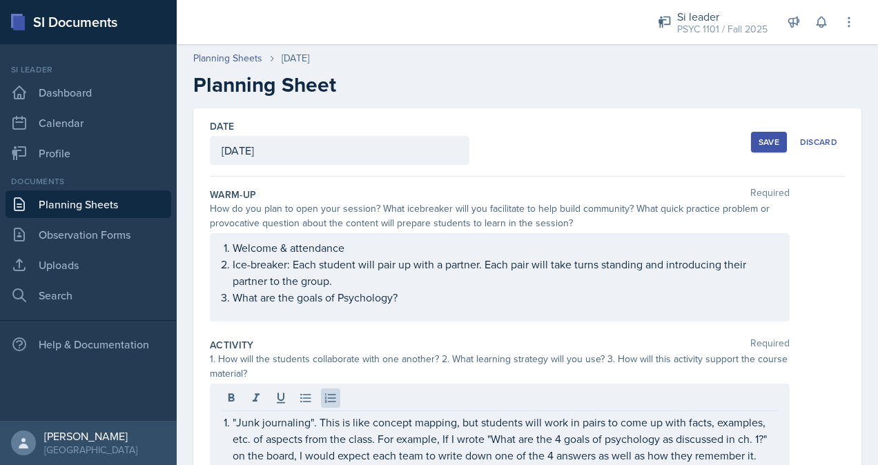
click at [758, 146] on div "Save" at bounding box center [768, 142] width 21 height 11
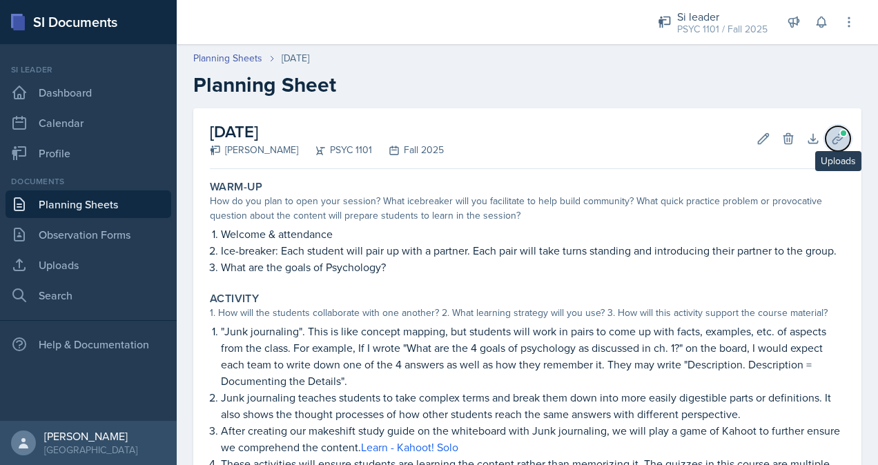
click at [832, 144] on icon at bounding box center [837, 138] width 10 height 10
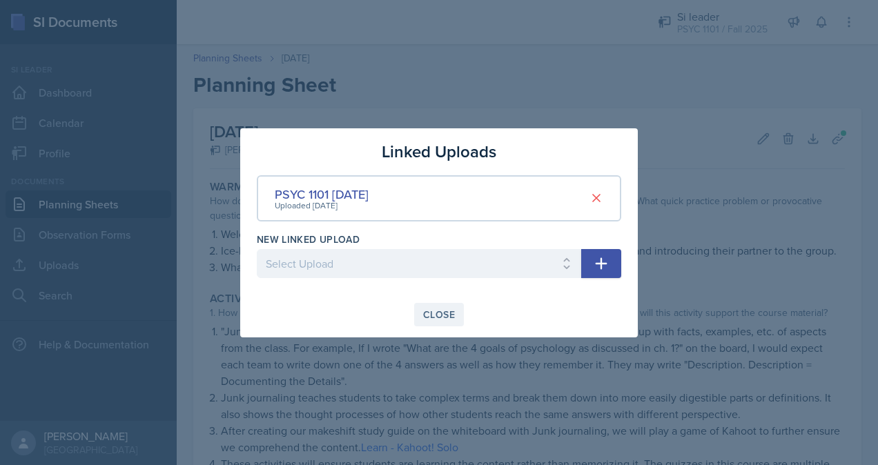
click at [441, 319] on div "Close" at bounding box center [439, 314] width 32 height 11
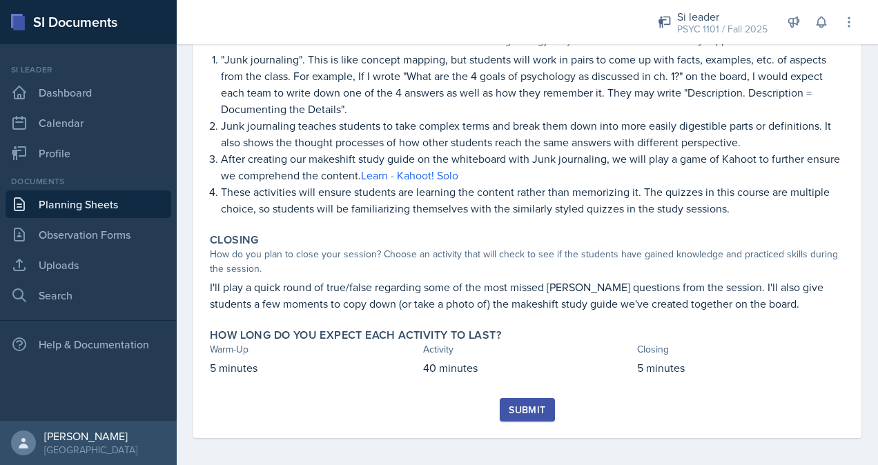
scroll to position [275, 0]
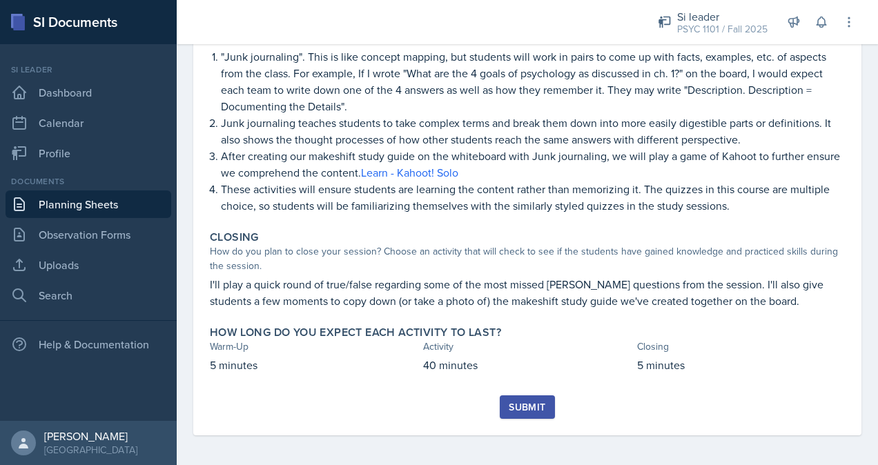
click at [533, 413] on div "Submit" at bounding box center [526, 407] width 37 height 11
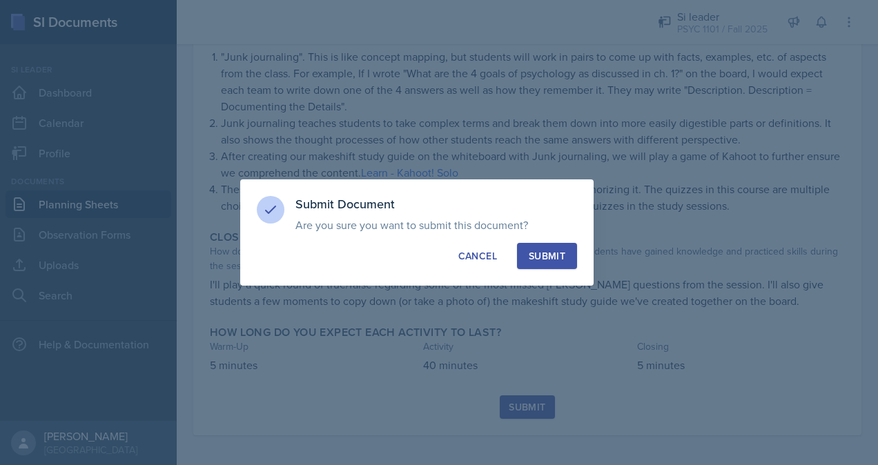
click at [552, 261] on div "Submit" at bounding box center [546, 256] width 37 height 14
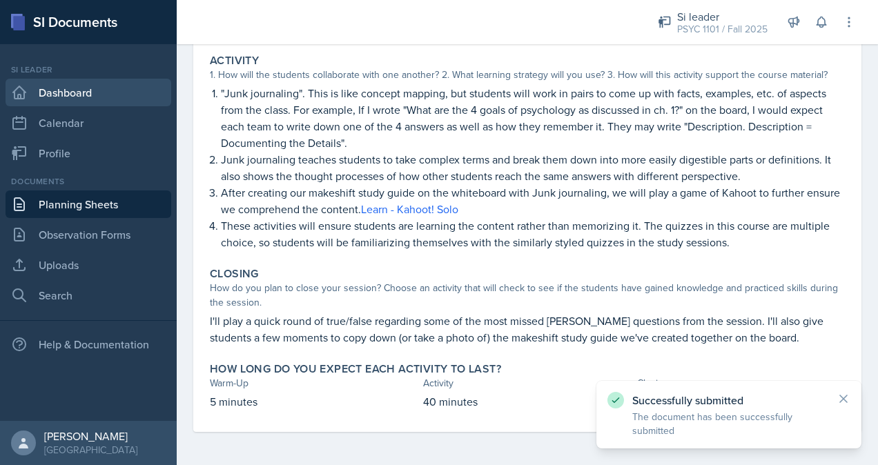
click at [76, 94] on link "Dashboard" at bounding box center [89, 93] width 166 height 28
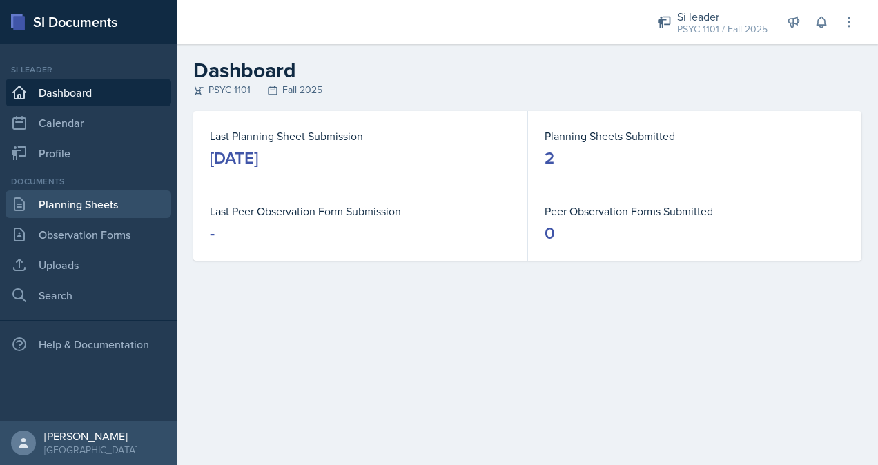
click at [99, 204] on link "Planning Sheets" at bounding box center [89, 204] width 166 height 28
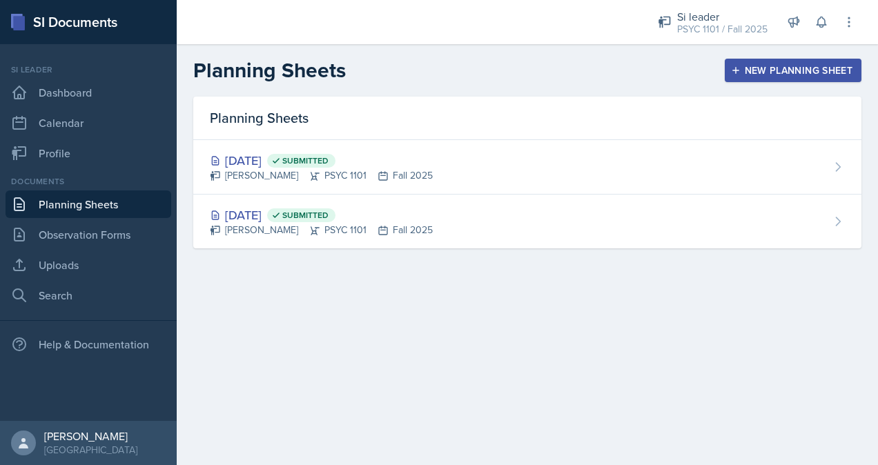
click at [787, 65] on div "New Planning Sheet" at bounding box center [792, 70] width 119 height 11
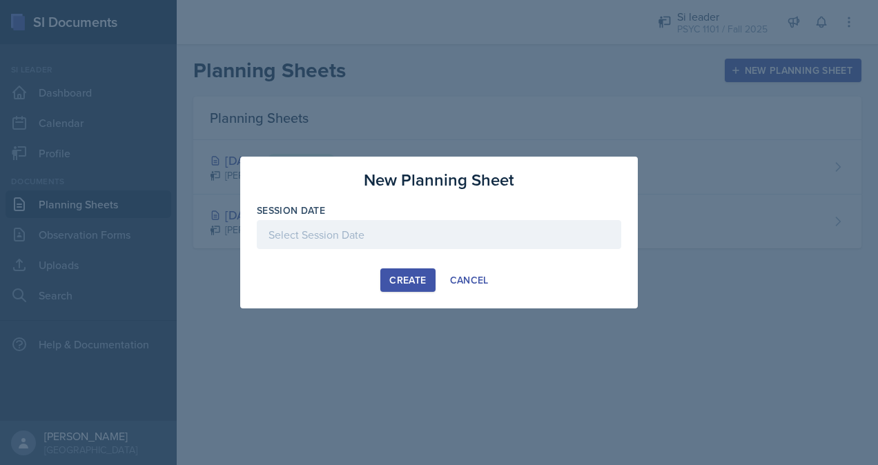
click at [420, 233] on div at bounding box center [439, 234] width 364 height 29
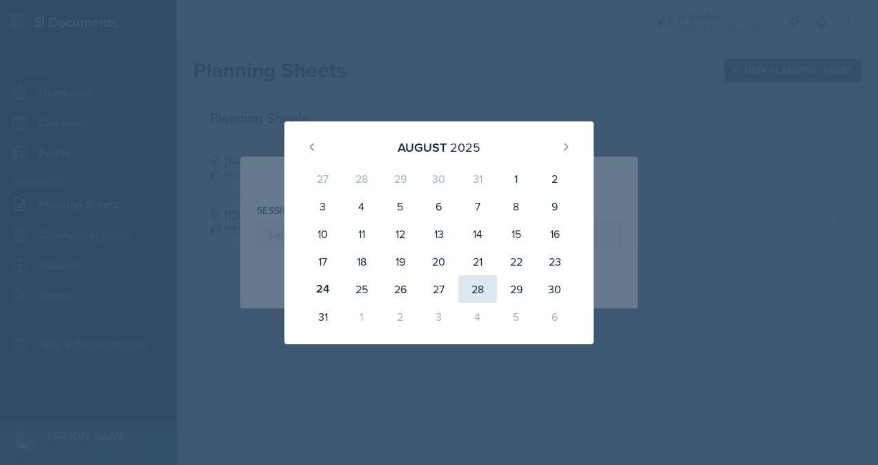
click at [486, 293] on div "28" at bounding box center [477, 289] width 39 height 28
type input "August 28th, 2025"
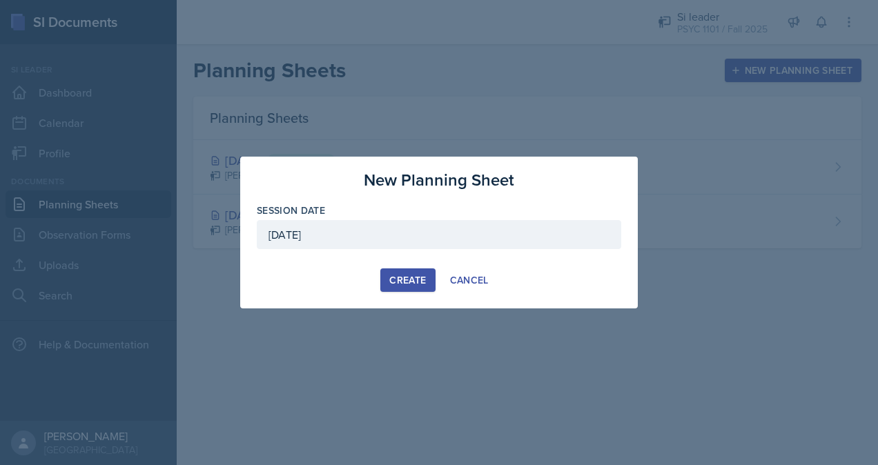
click at [395, 275] on div "Create" at bounding box center [407, 280] width 37 height 11
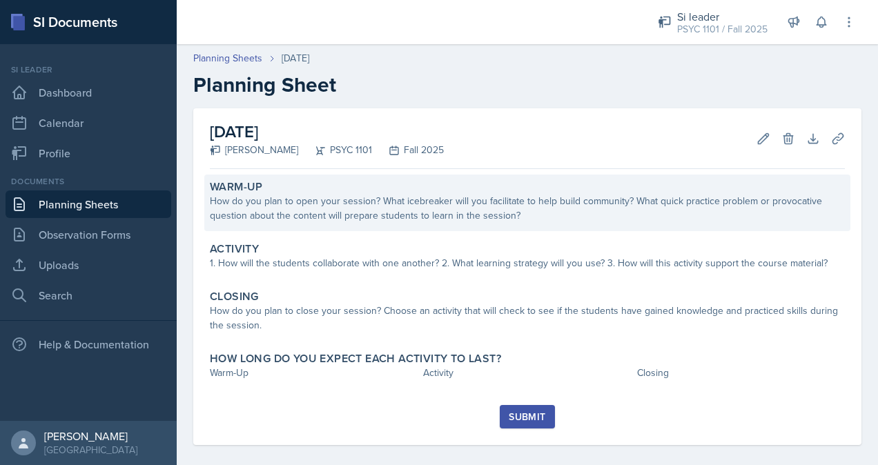
click at [444, 206] on div "How do you plan to open your session? What icebreaker will you facilitate to he…" at bounding box center [527, 208] width 635 height 29
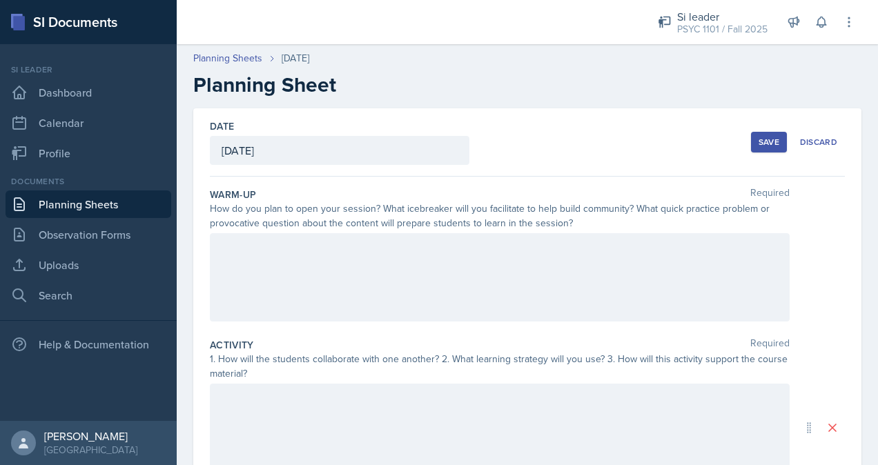
click at [418, 266] on div at bounding box center [500, 277] width 580 height 88
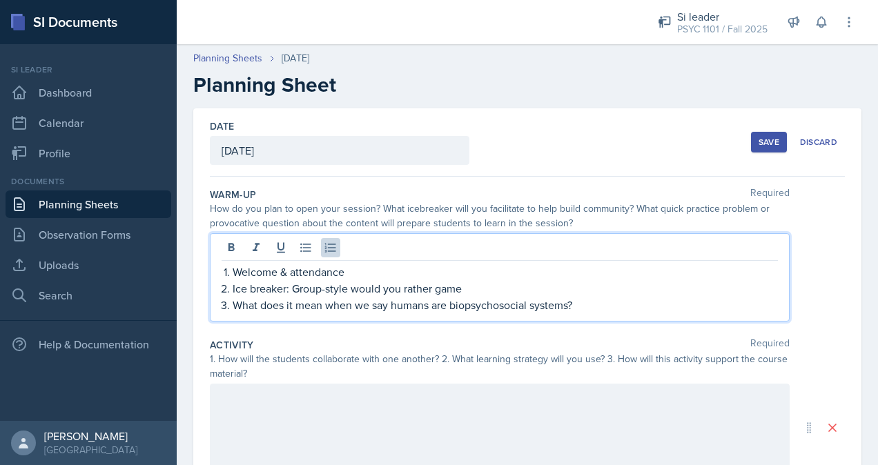
click at [600, 305] on p "What does it mean when we say humans are biopsychosocial systems?" at bounding box center [505, 305] width 545 height 17
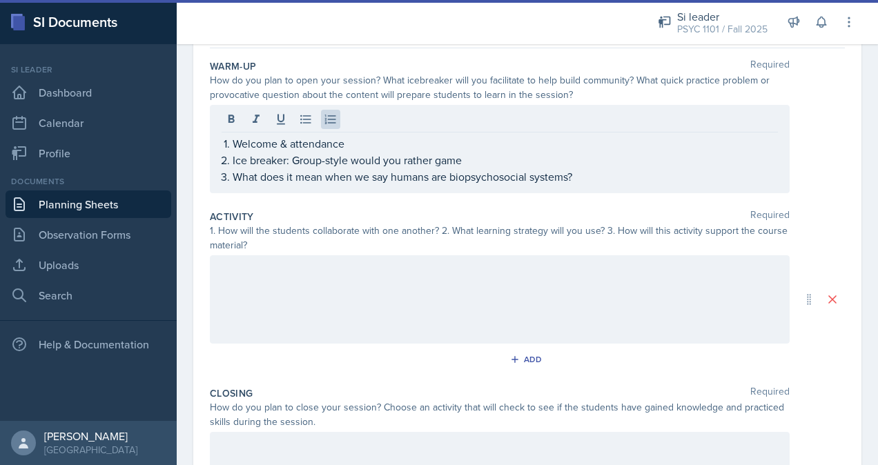
scroll to position [132, 0]
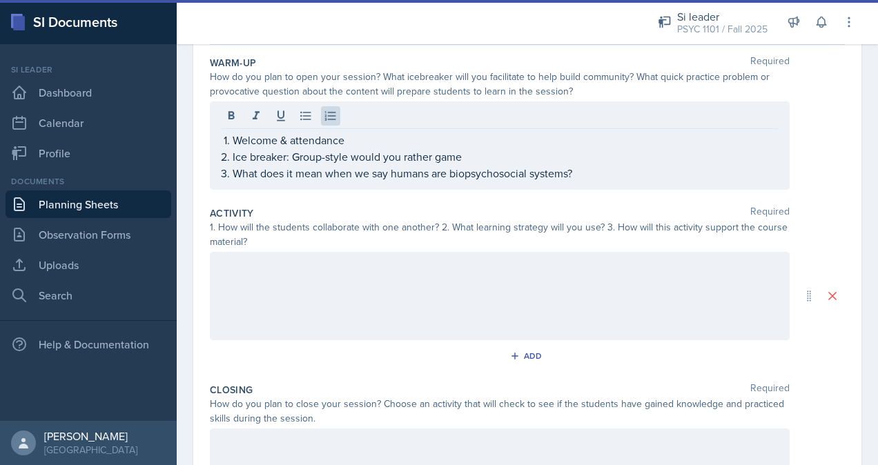
click at [448, 288] on div at bounding box center [500, 296] width 580 height 88
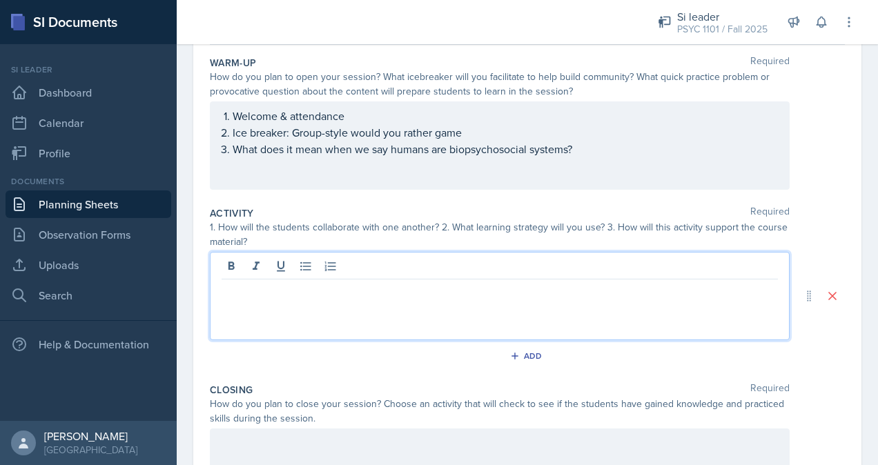
scroll to position [156, 0]
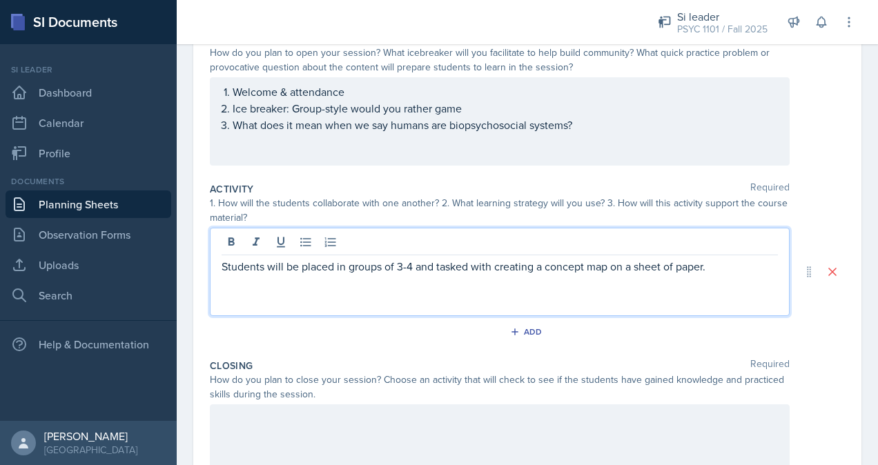
click at [734, 268] on p "Students will be placed in groups of 3-4 and tasked with creating a concept map…" at bounding box center [499, 266] width 556 height 17
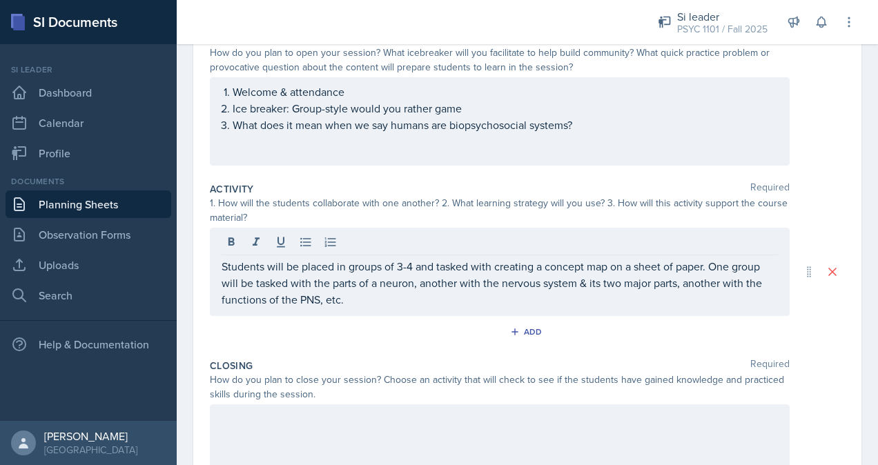
click at [218, 266] on div "Students will be placed in groups of 3-4 and tasked with creating a concept map…" at bounding box center [500, 272] width 580 height 88
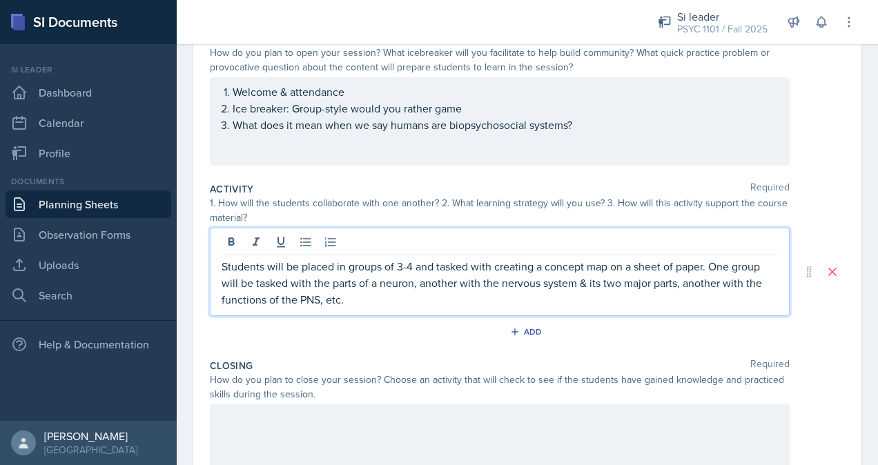
click at [224, 265] on p "Students will be placed in groups of 3-4 and tasked with creating a concept map…" at bounding box center [499, 283] width 556 height 50
click at [402, 301] on p "Students will be placed in groups of 3-4 and tasked with creating a concept map…" at bounding box center [505, 283] width 545 height 50
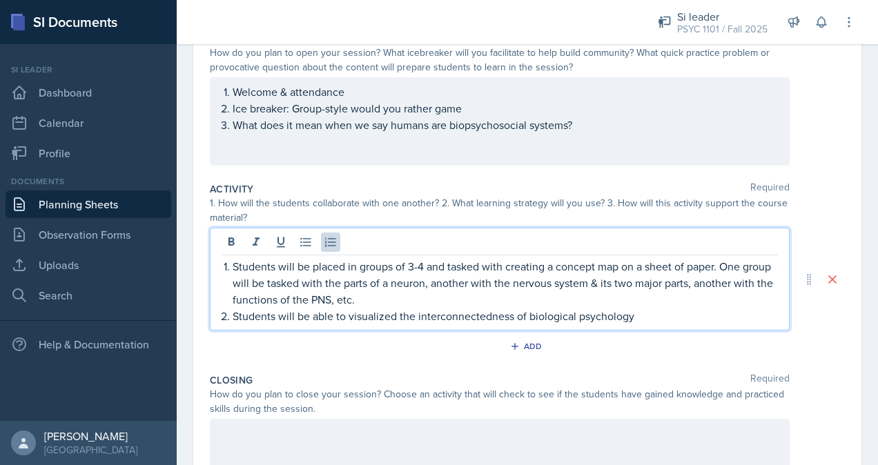
click at [399, 316] on p "Students will be able to visualized the interconnectedness of biological psycho…" at bounding box center [505, 316] width 545 height 17
click at [644, 322] on p "Students will be able to visualize the interconnectedness of biological psychol…" at bounding box center [505, 316] width 545 height 17
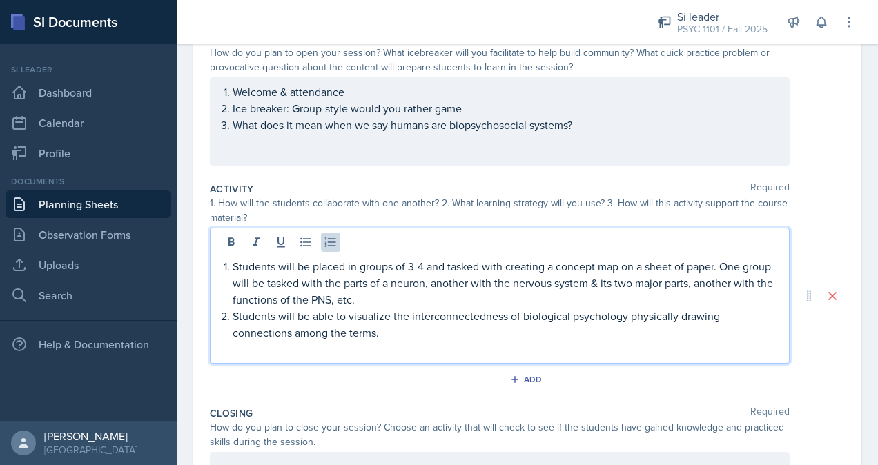
click at [408, 293] on p "Students will be placed in groups of 3-4 and tasked with creating a concept map…" at bounding box center [505, 283] width 545 height 50
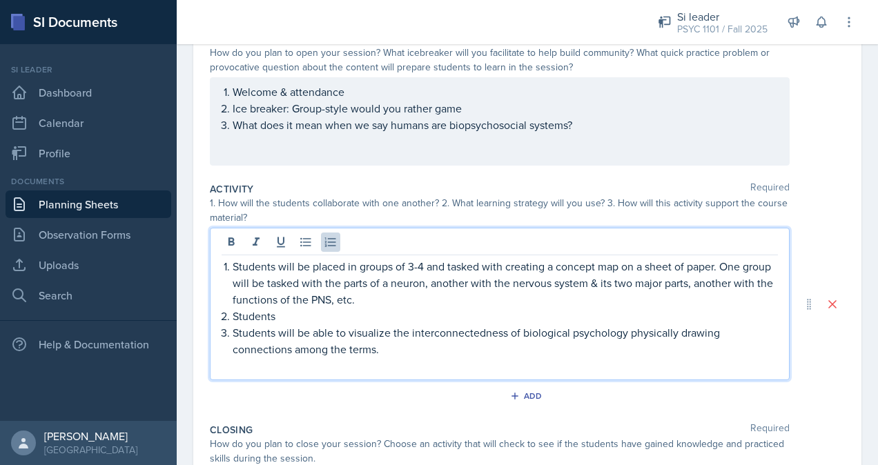
click at [626, 330] on p "Students will be able to visualize the interconnectedness of biological psychol…" at bounding box center [505, 340] width 545 height 33
click at [301, 317] on p "Students" at bounding box center [505, 316] width 545 height 17
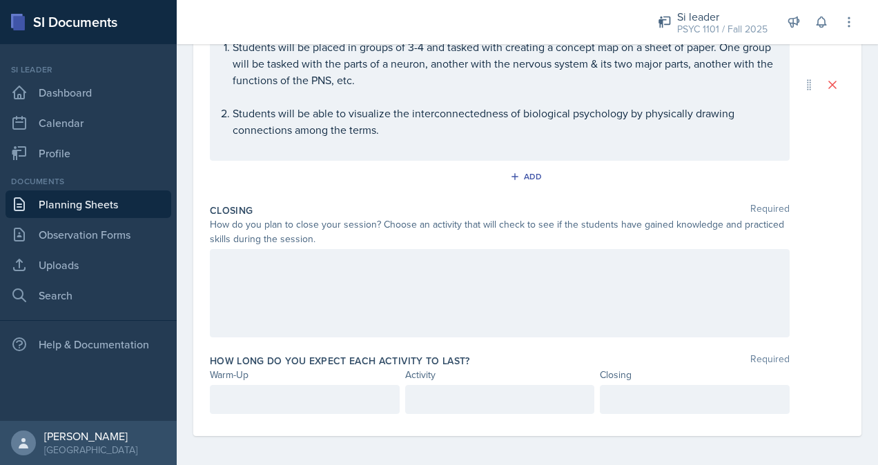
scroll to position [377, 0]
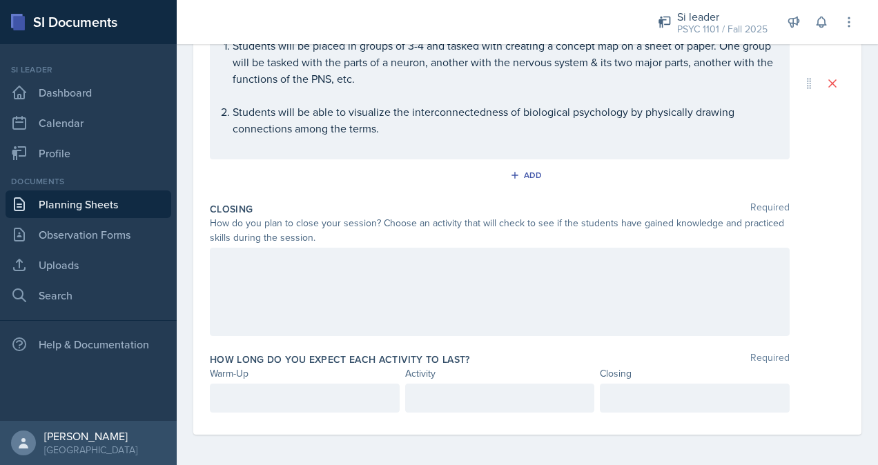
click at [360, 279] on div at bounding box center [500, 292] width 580 height 88
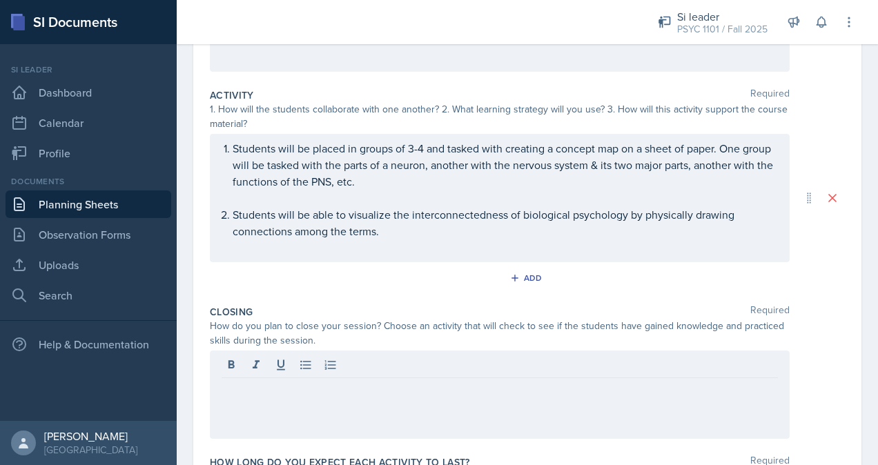
scroll to position [353, 0]
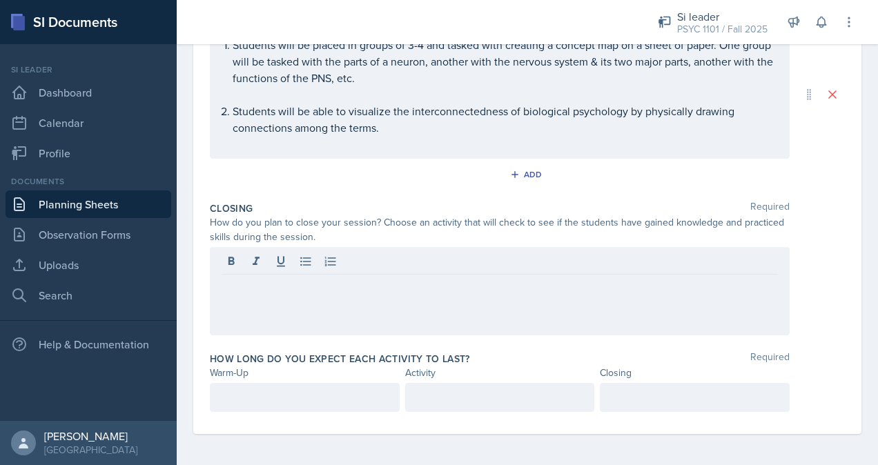
click at [276, 395] on div at bounding box center [305, 397] width 190 height 29
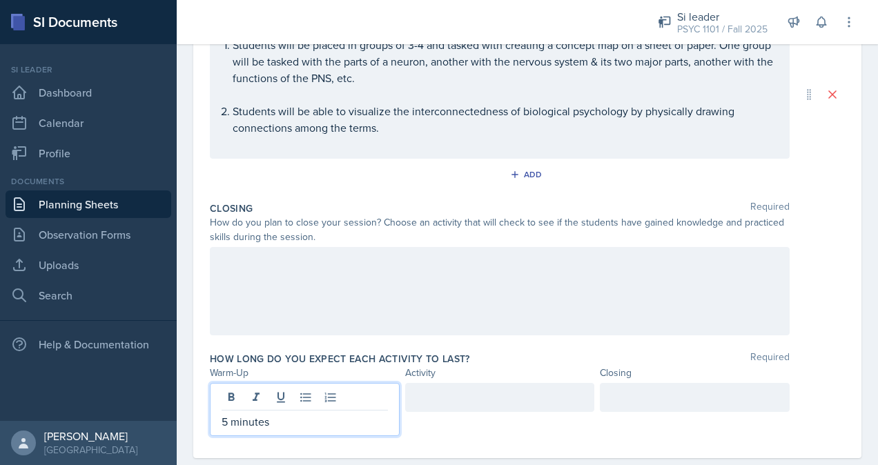
click at [480, 429] on div at bounding box center [500, 409] width 190 height 53
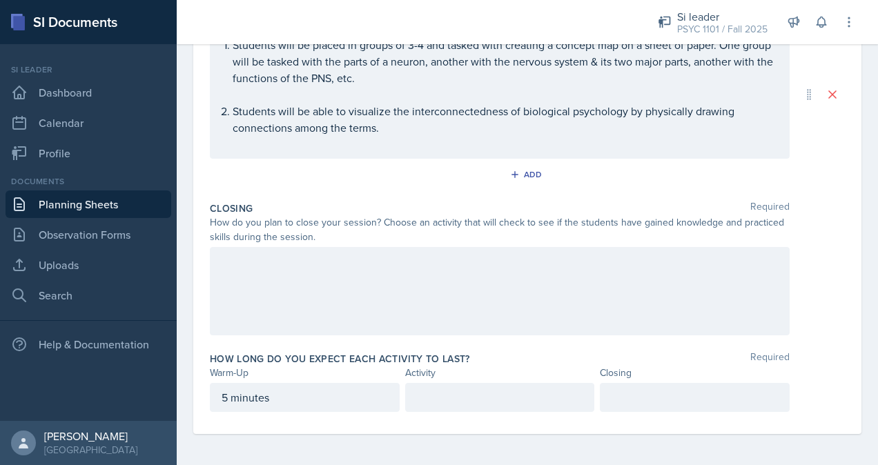
click at [478, 388] on div at bounding box center [500, 397] width 190 height 29
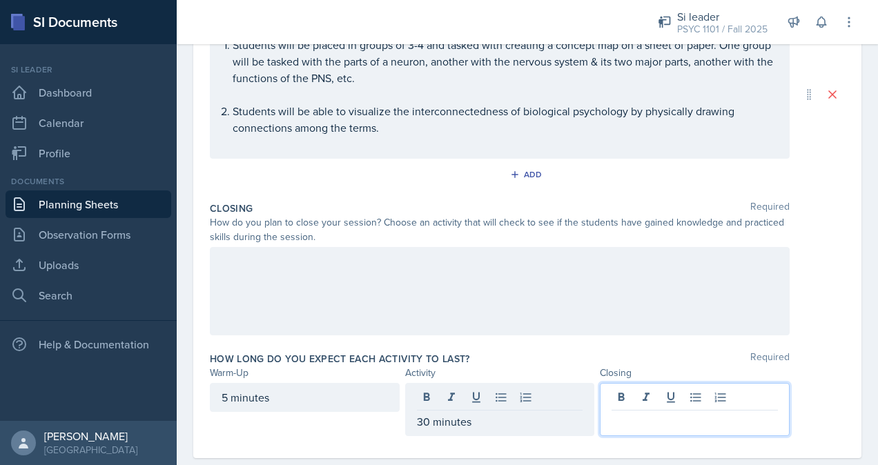
click at [734, 391] on div at bounding box center [695, 409] width 190 height 53
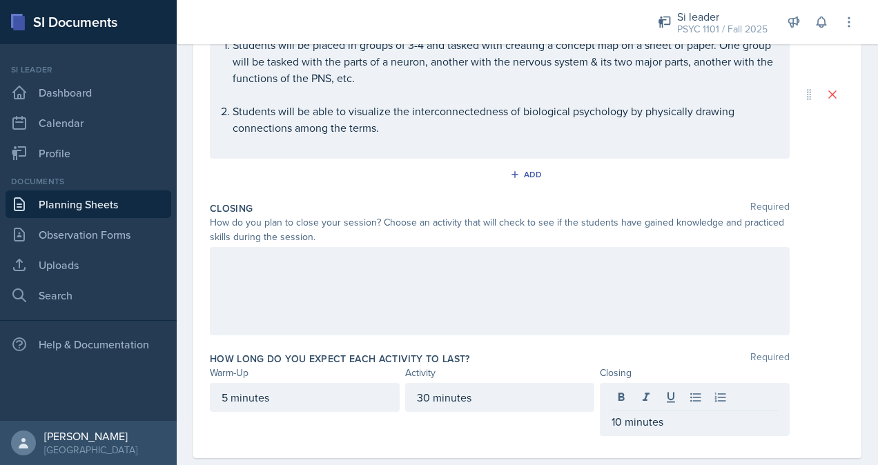
click at [338, 280] on div at bounding box center [500, 291] width 580 height 88
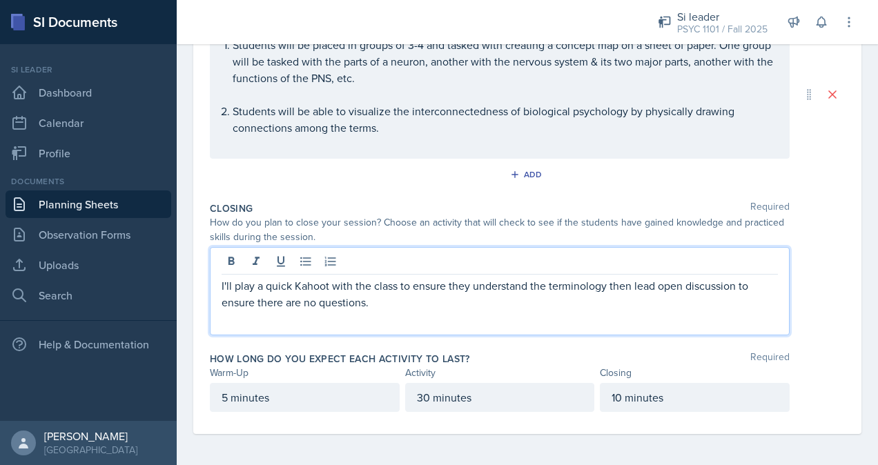
click at [610, 317] on div "I'll play a quick Kahoot with the class to ensure they understand the terminolo…" at bounding box center [500, 291] width 580 height 88
click at [587, 296] on p "I'll play a quick Kahoot with the class to ensure they understand the terminolo…" at bounding box center [499, 293] width 556 height 33
click at [658, 277] on p "I'll play a quick Kahoot with the class to ensure they understand the terminolo…" at bounding box center [499, 293] width 556 height 33
click at [712, 310] on div "I'll play a quick Kahoot with the class to ensure they understand the terminolo…" at bounding box center [500, 291] width 580 height 88
click at [594, 302] on p "I'll play a quick Kahoot with the class to ensure they understand the terminolo…" at bounding box center [499, 293] width 556 height 33
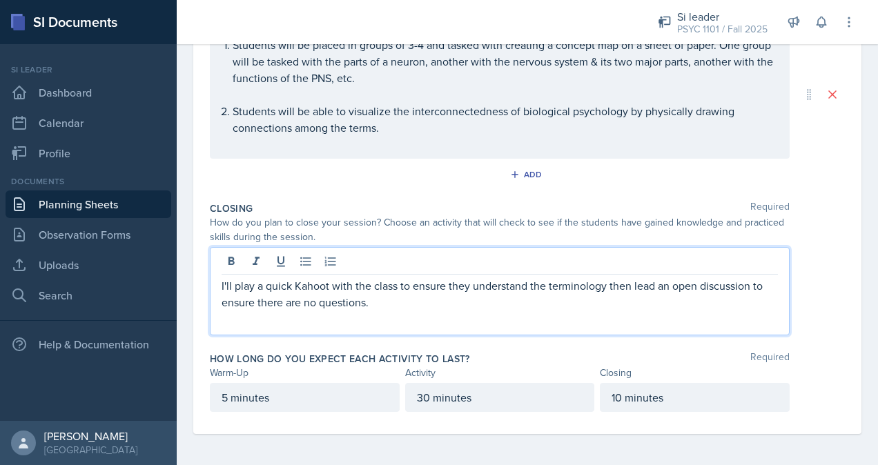
click at [831, 274] on div "I'll play a quick Kahoot with the class to ensure they understand the terminolo…" at bounding box center [527, 291] width 635 height 88
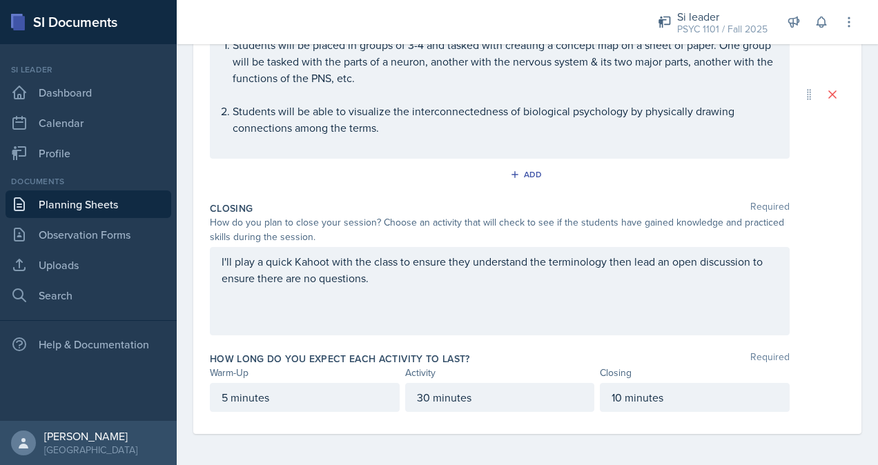
click at [362, 270] on div "I'll play a quick Kahoot with the class to ensure they understand the terminolo…" at bounding box center [500, 291] width 580 height 88
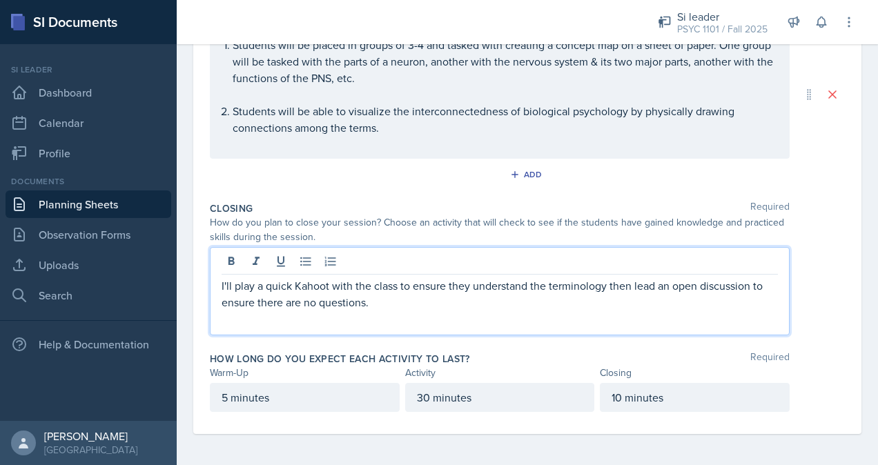
click at [364, 300] on p "I'll play a quick Kahoot with the class to ensure they understand the terminolo…" at bounding box center [499, 293] width 556 height 33
click at [516, 301] on p "I'll play a quick Kahoot with the class to ensure they understand the terminolo…" at bounding box center [499, 293] width 556 height 33
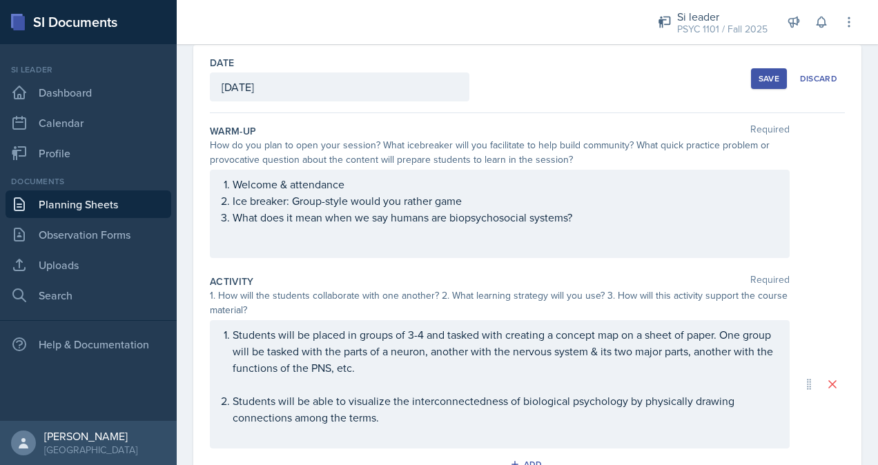
scroll to position [0, 0]
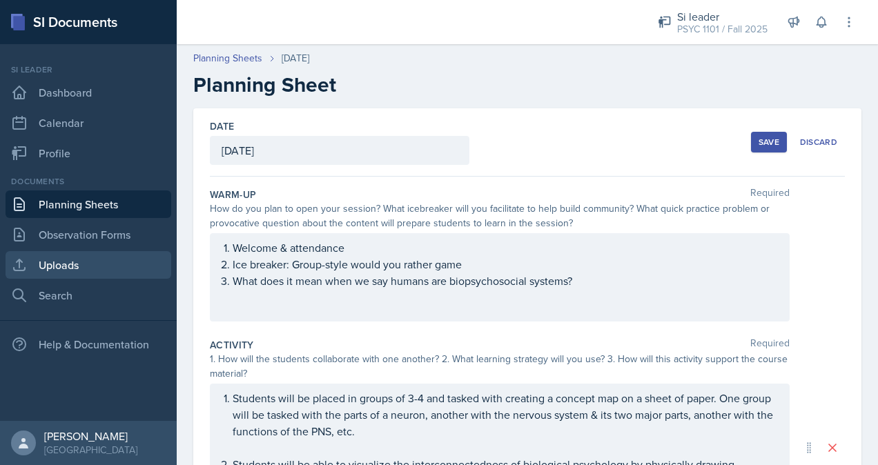
click at [98, 264] on link "Uploads" at bounding box center [89, 265] width 166 height 28
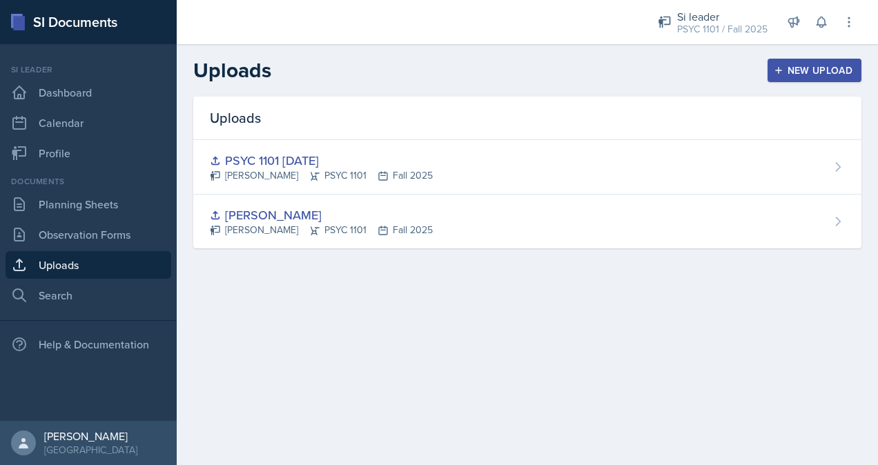
click at [805, 78] on button "New Upload" at bounding box center [814, 70] width 95 height 23
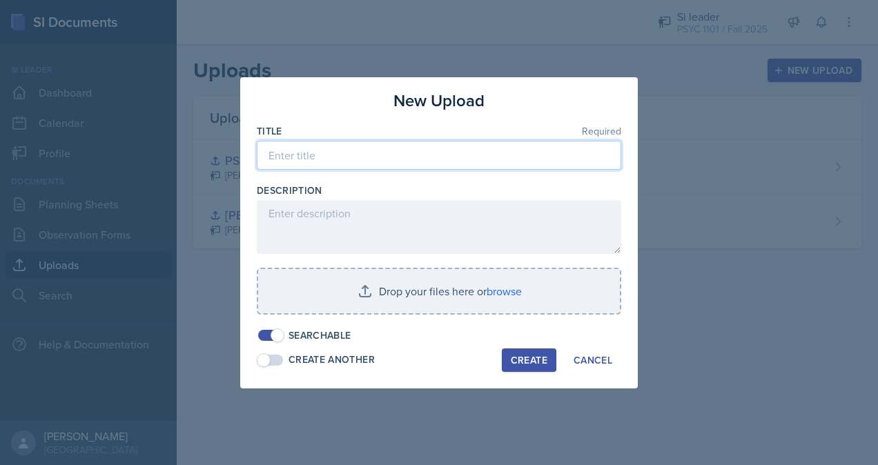
click at [395, 155] on input at bounding box center [439, 155] width 364 height 29
type input "PSYC 1101 08-28-25"
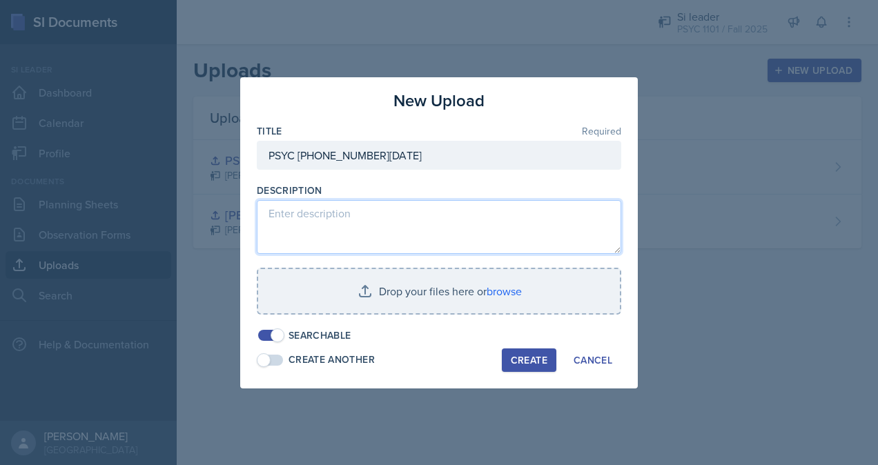
click at [396, 215] on textarea at bounding box center [439, 227] width 364 height 54
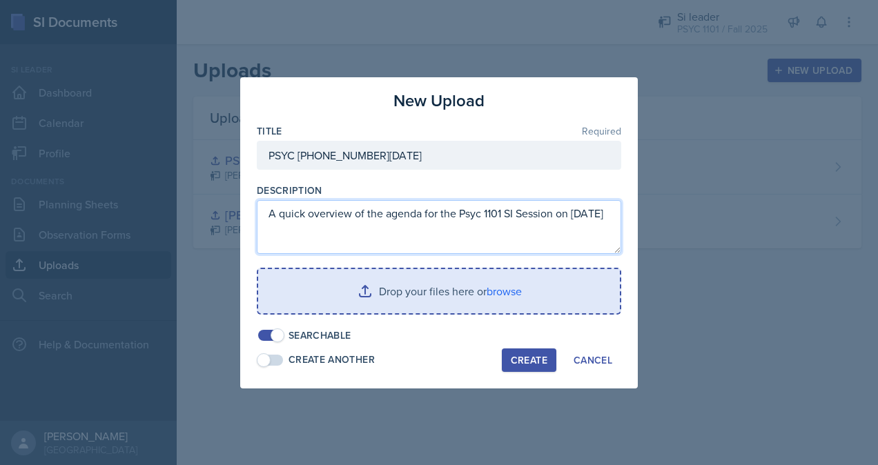
type textarea "A quick overview of the agenda for the Psyc 1101 SI Session on 08-28-25"
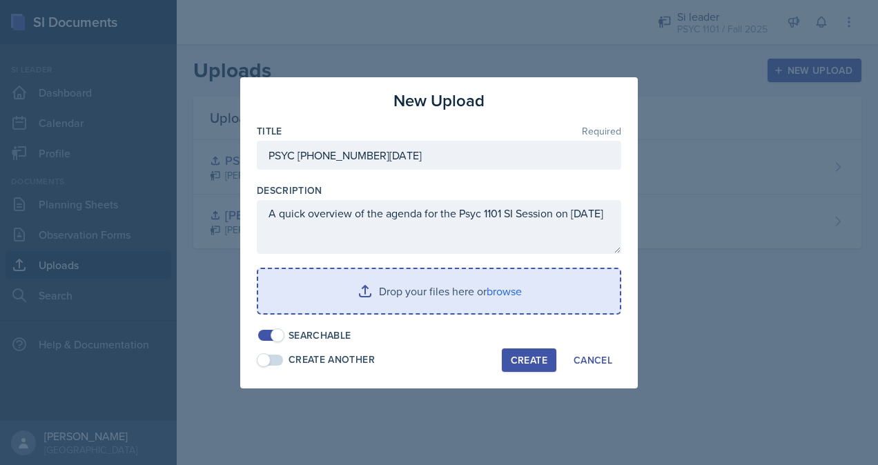
click at [506, 288] on input "file" at bounding box center [439, 291] width 362 height 44
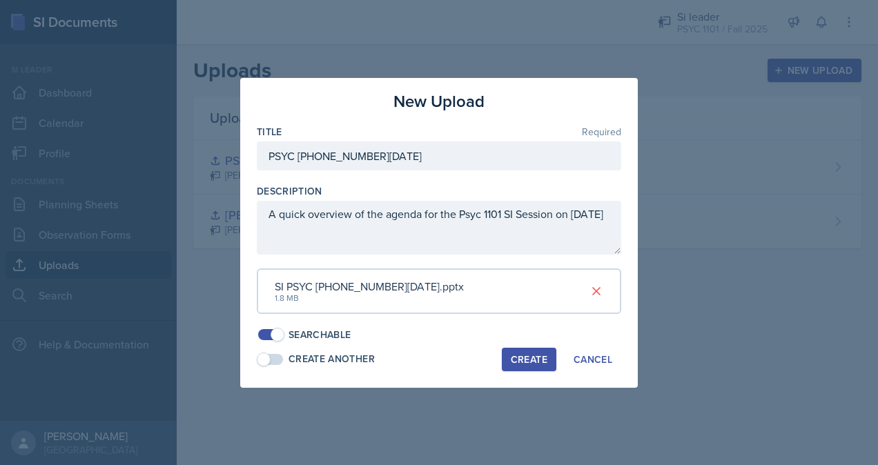
click at [519, 359] on div "Create" at bounding box center [529, 359] width 37 height 11
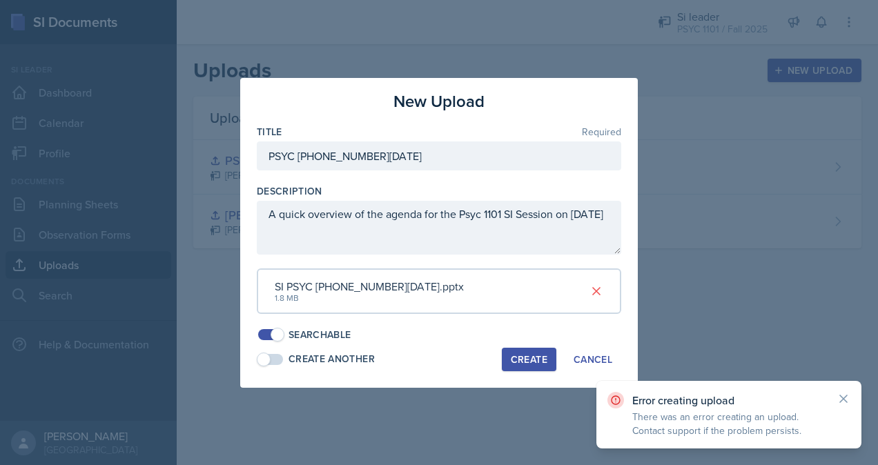
click at [709, 298] on div at bounding box center [439, 232] width 878 height 465
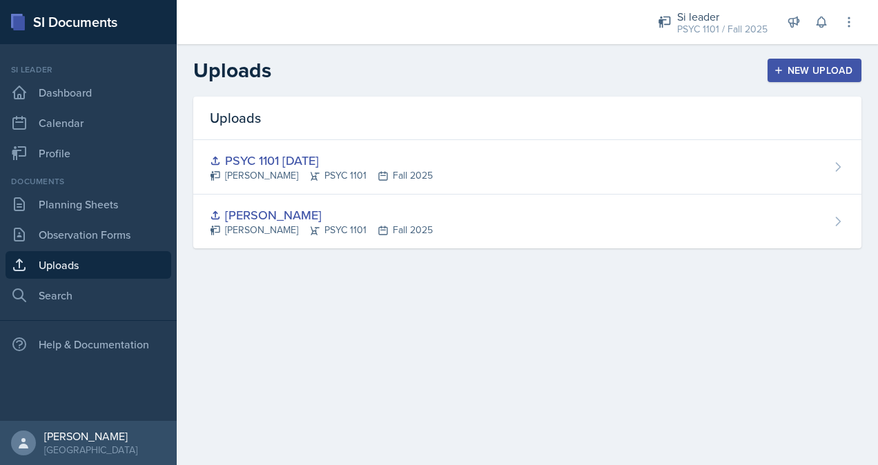
click at [106, 261] on link "Uploads" at bounding box center [89, 265] width 166 height 28
click at [802, 78] on button "New Upload" at bounding box center [814, 70] width 95 height 23
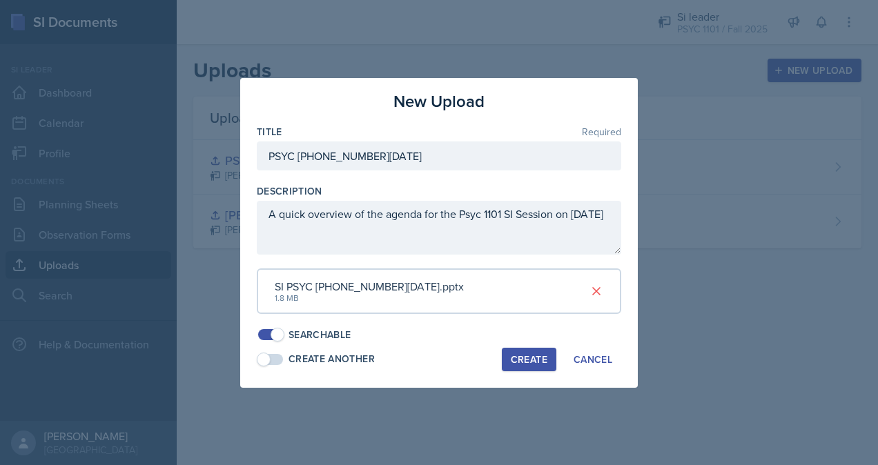
click at [529, 360] on div "Create" at bounding box center [529, 359] width 37 height 11
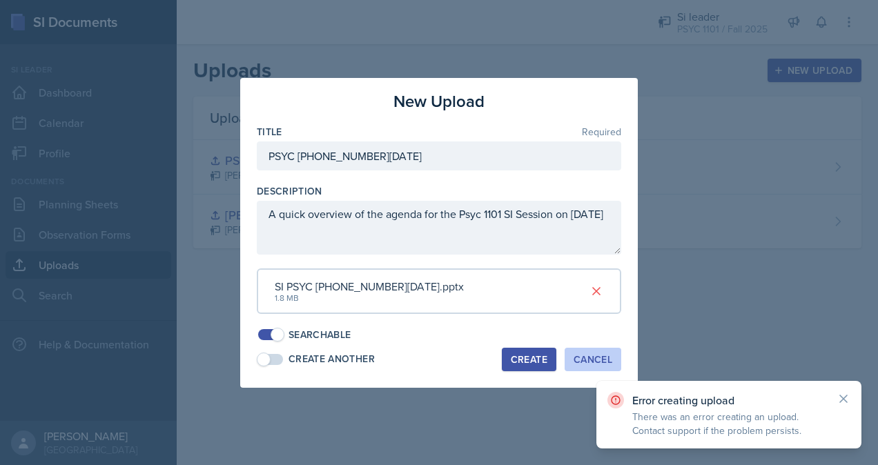
click at [614, 359] on button "Cancel" at bounding box center [592, 359] width 57 height 23
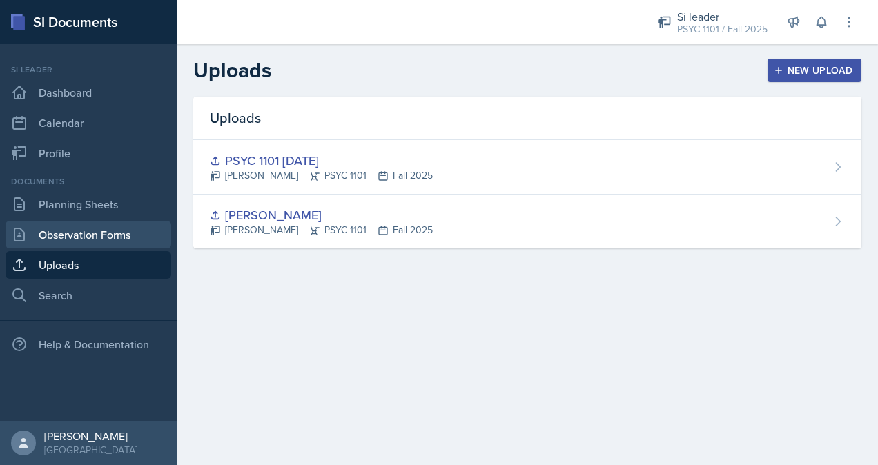
click at [119, 233] on link "Observation Forms" at bounding box center [89, 235] width 166 height 28
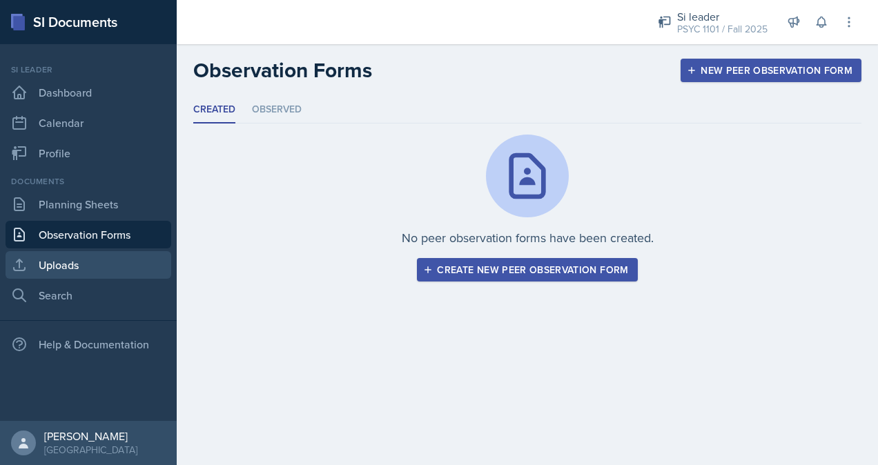
click at [110, 264] on link "Uploads" at bounding box center [89, 265] width 166 height 28
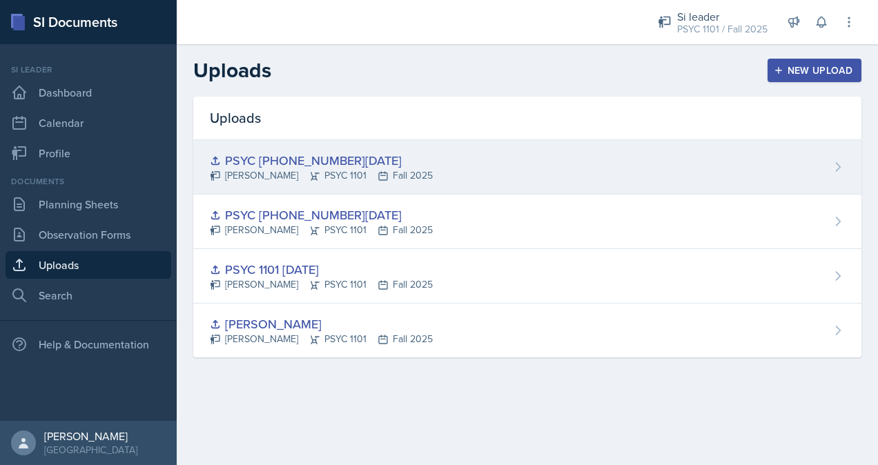
drag, startPoint x: 0, startPoint y: 0, endPoint x: 844, endPoint y: 167, distance: 860.8
click at [844, 167] on div "PSYC 1101 08-28-25 Lauretta Martin PSYC 1101 Fall 2025" at bounding box center [527, 167] width 668 height 55
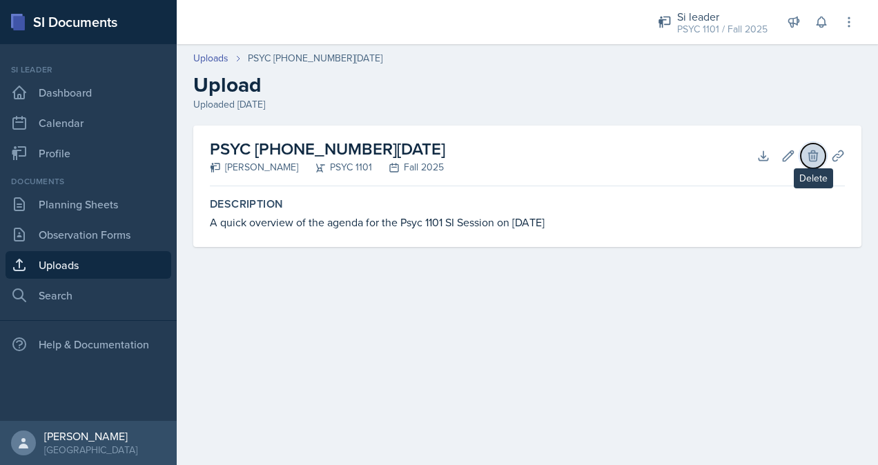
click at [813, 156] on icon at bounding box center [813, 156] width 14 height 14
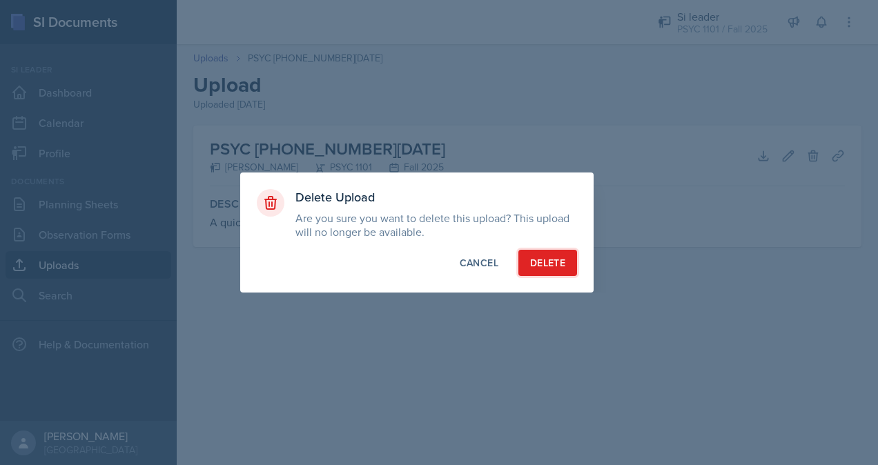
click at [566, 269] on button "Delete" at bounding box center [547, 263] width 59 height 26
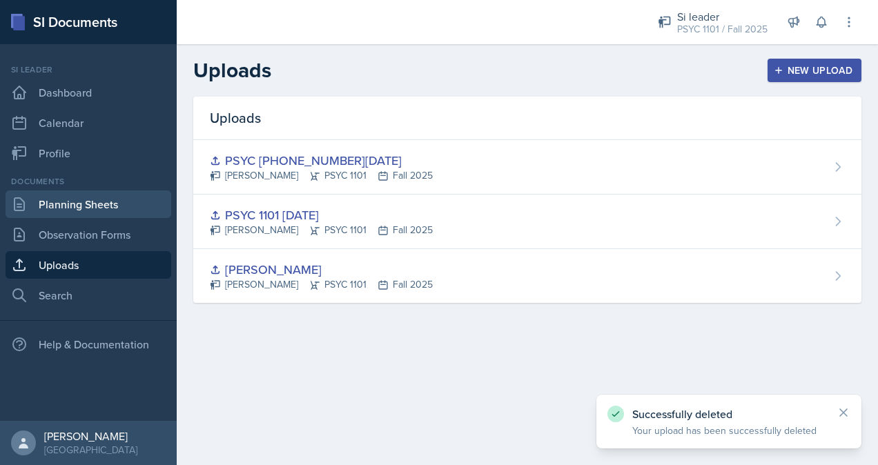
click at [103, 203] on link "Planning Sheets" at bounding box center [89, 204] width 166 height 28
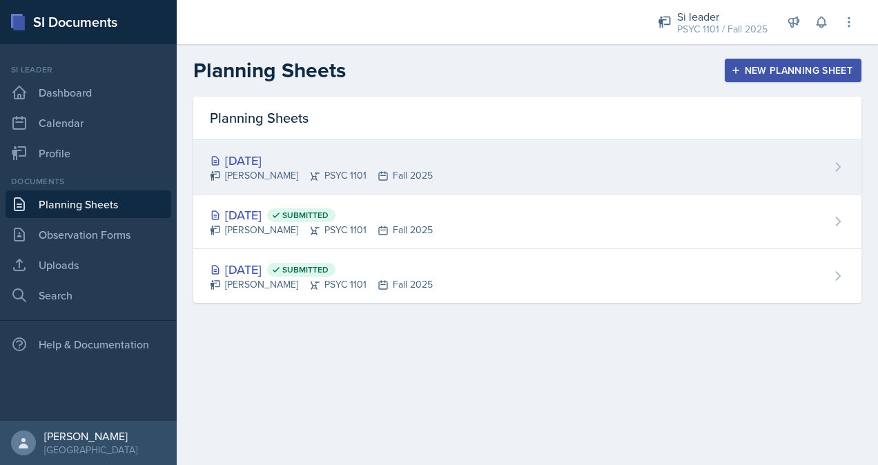
click at [381, 157] on div "Aug 28th, 2025" at bounding box center [321, 160] width 223 height 19
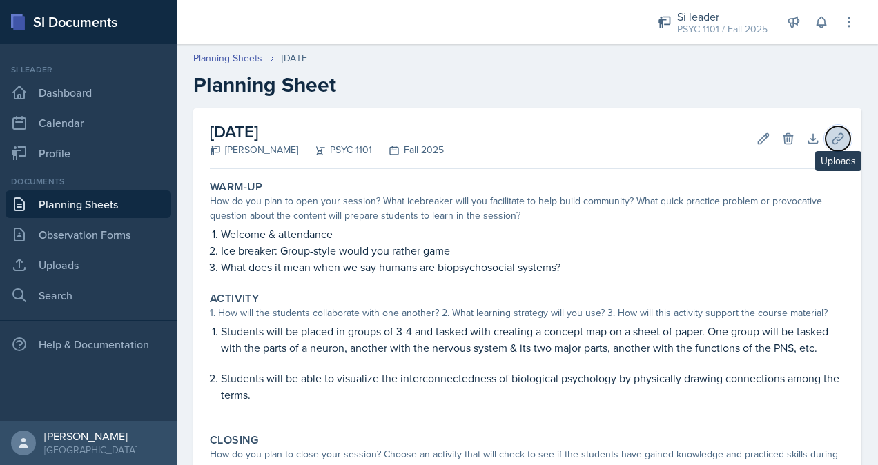
click at [832, 142] on icon at bounding box center [837, 138] width 10 height 10
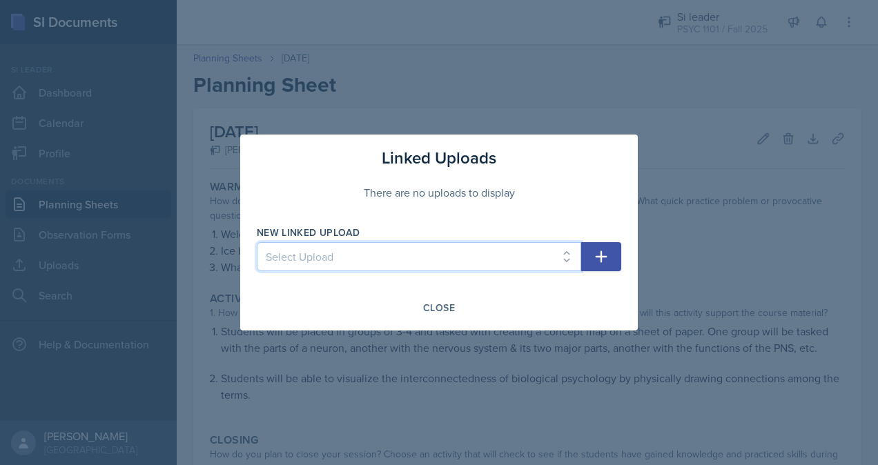
click at [521, 255] on select "Select Upload SILA PSYC 1101 08/25/25 PSYC 1101 08-28-25" at bounding box center [419, 256] width 324 height 29
select select "e08cf445-c4c1-4aaf-83af-ecfc63247552"
click at [257, 242] on select "Select Upload SILA PSYC 1101 08/25/25 PSYC 1101 08-28-25" at bounding box center [419, 256] width 324 height 29
click at [608, 258] on icon "button" at bounding box center [601, 256] width 17 height 17
select select
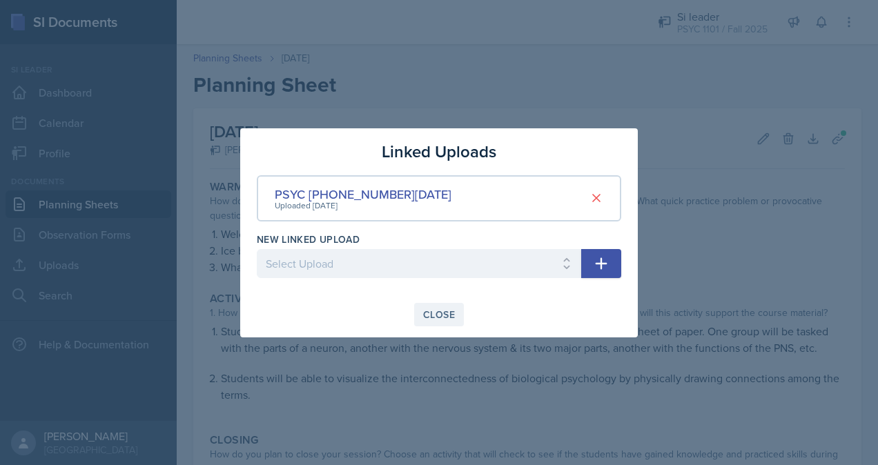
click at [433, 314] on div "Close" at bounding box center [439, 314] width 32 height 11
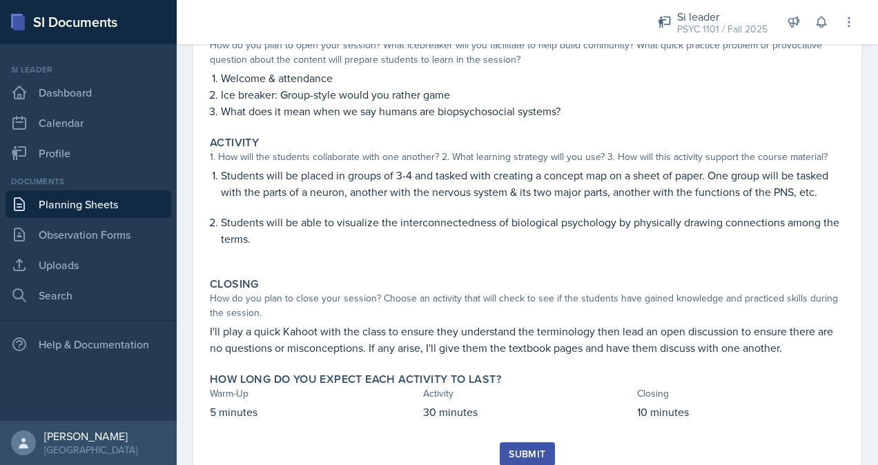
scroll to position [206, 0]
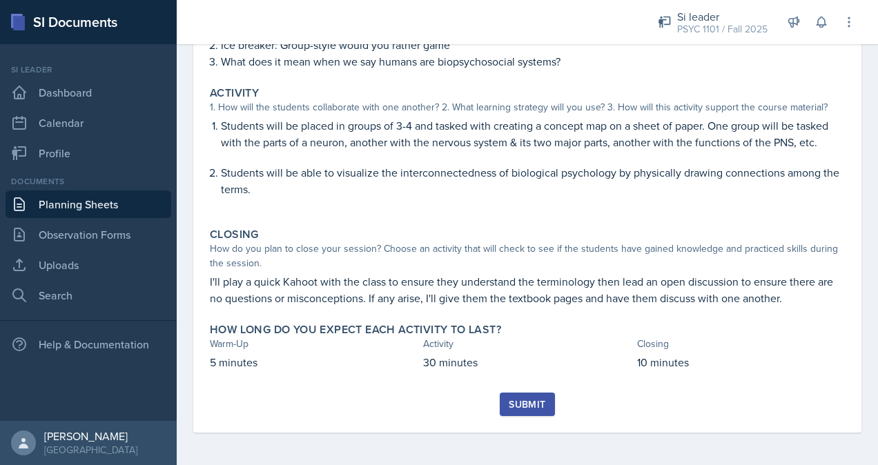
click at [533, 406] on div "Submit" at bounding box center [526, 404] width 37 height 11
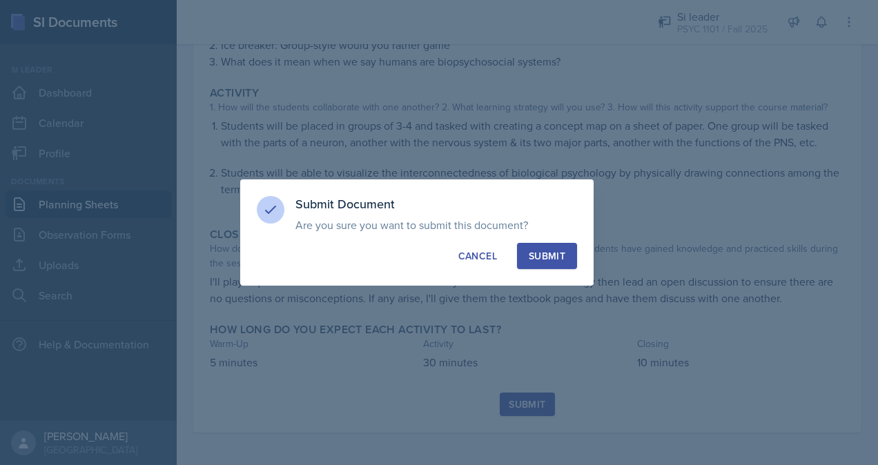
click at [550, 257] on div "Submit" at bounding box center [546, 256] width 37 height 14
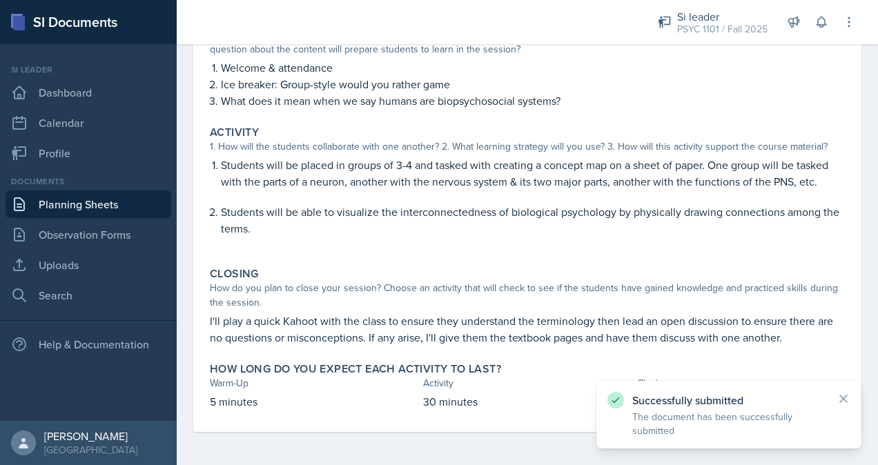
scroll to position [166, 0]
click at [840, 397] on icon at bounding box center [843, 398] width 7 height 7
